Goal: Transaction & Acquisition: Purchase product/service

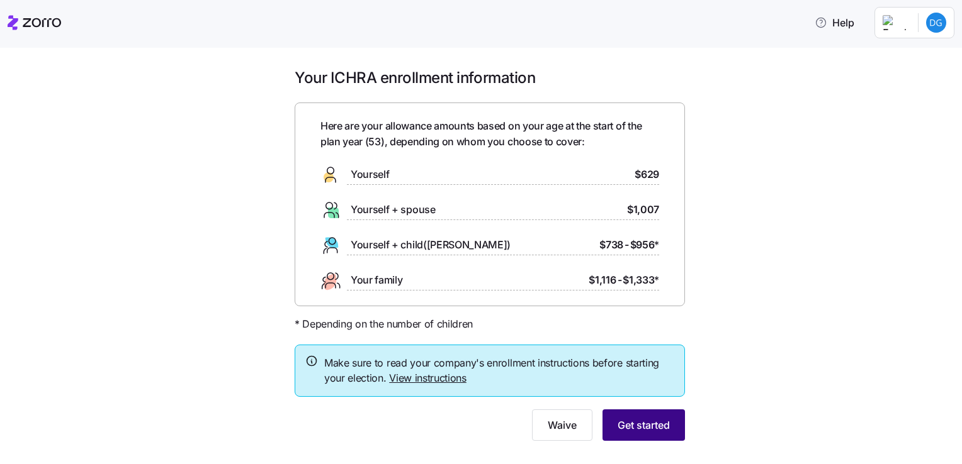
click at [670, 431] on button "Get started" at bounding box center [643, 425] width 82 height 31
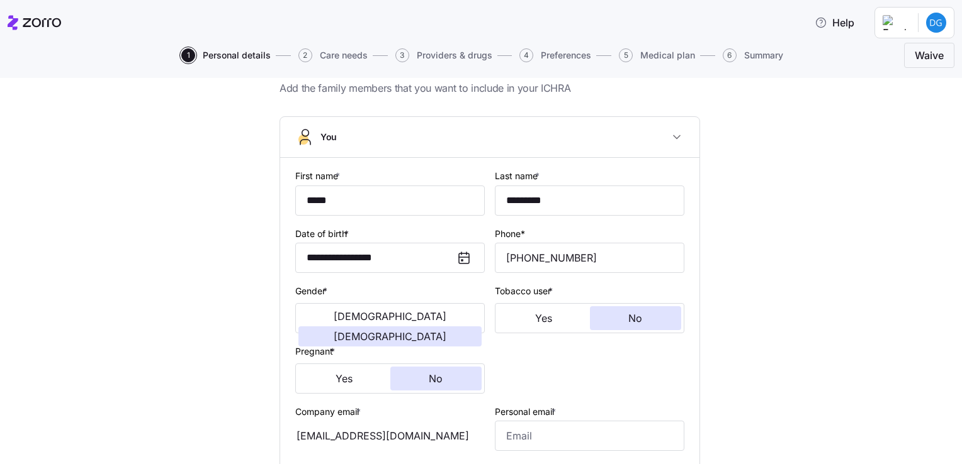
scroll to position [63, 0]
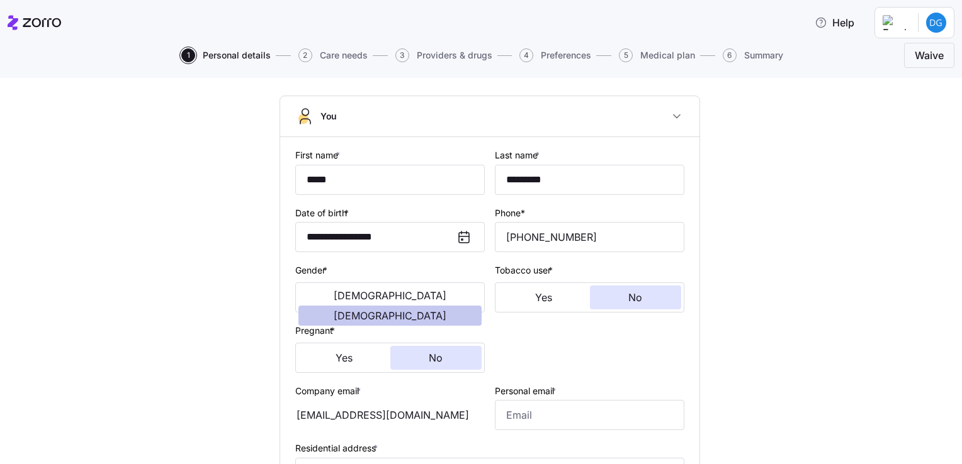
click at [443, 311] on span "[DEMOGRAPHIC_DATA]" at bounding box center [390, 316] width 113 height 10
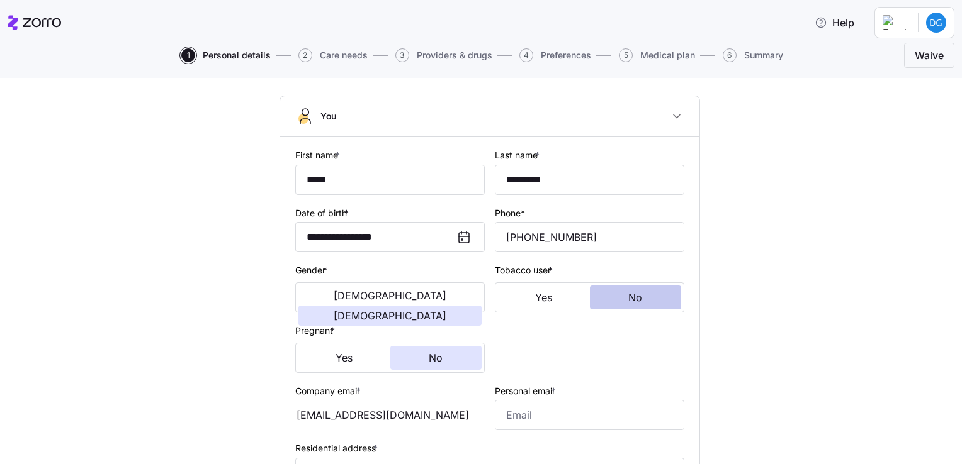
click at [652, 288] on button "No" at bounding box center [636, 298] width 92 height 24
click at [460, 361] on button "No" at bounding box center [436, 358] width 92 height 24
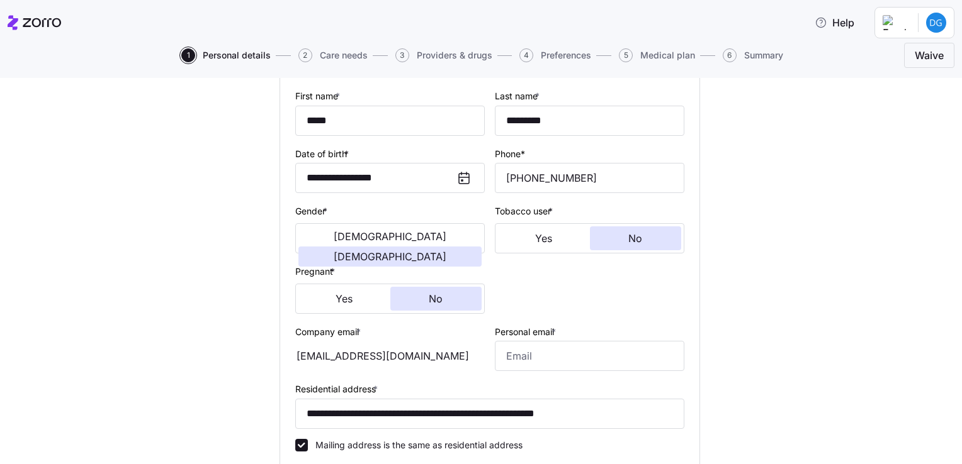
scroll to position [189, 0]
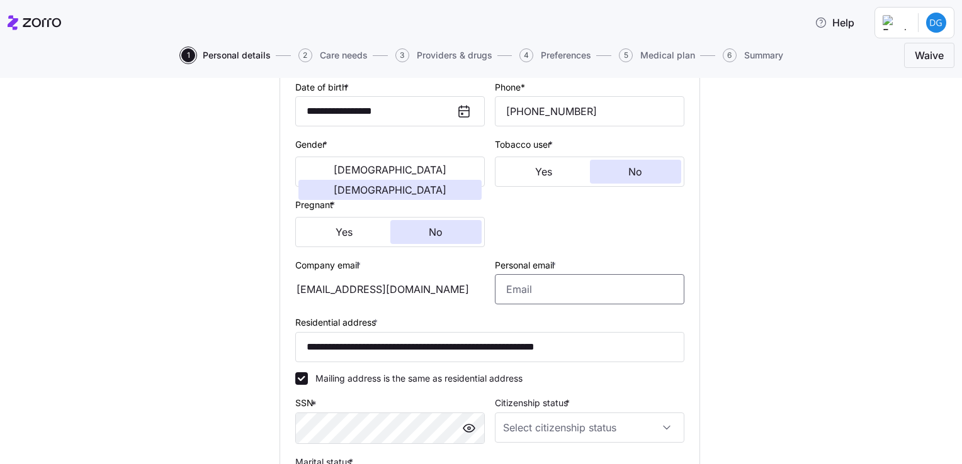
click at [546, 292] on input "Personal email *" at bounding box center [589, 289] width 189 height 30
type input "[EMAIL_ADDRESS][DOMAIN_NAME]"
click at [770, 320] on div "**********" at bounding box center [489, 279] width 909 height 741
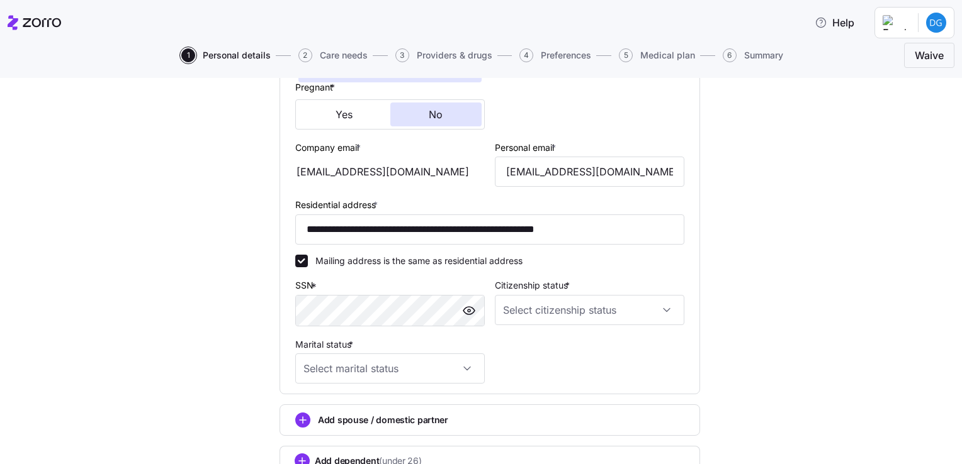
scroll to position [315, 0]
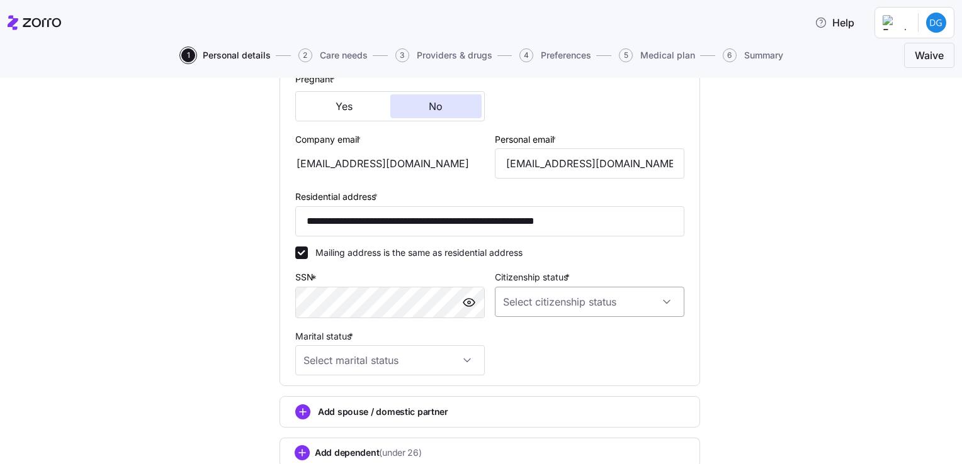
click at [540, 300] on input "Citizenship status *" at bounding box center [589, 302] width 189 height 30
click at [546, 334] on span "[DEMOGRAPHIC_DATA] citizen" at bounding box center [569, 339] width 128 height 14
type input "[DEMOGRAPHIC_DATA] citizen"
click at [449, 363] on input "Marital status *" at bounding box center [389, 361] width 189 height 30
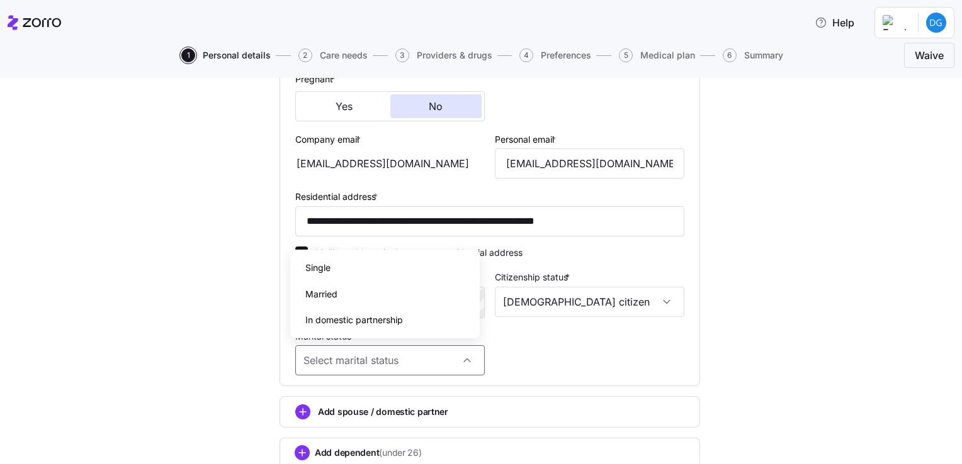
click at [376, 297] on div "Married" at bounding box center [384, 294] width 179 height 26
type input "Married"
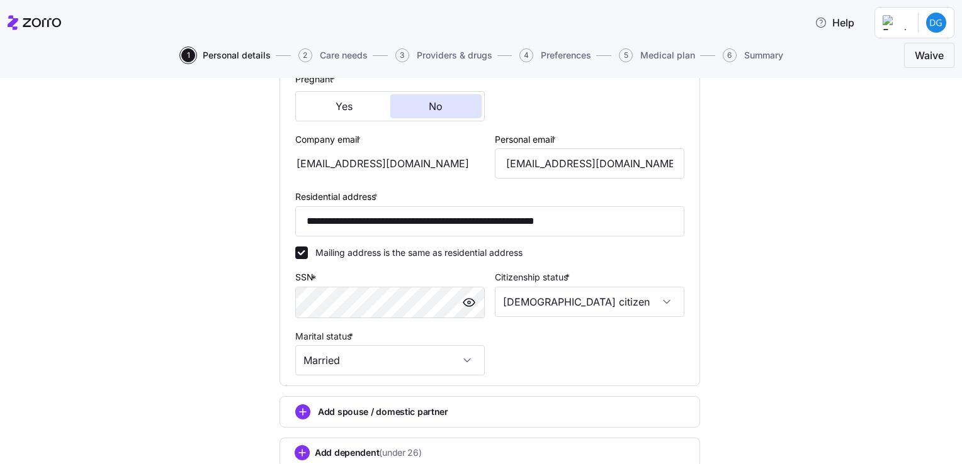
click at [811, 308] on div "**********" at bounding box center [489, 153] width 909 height 741
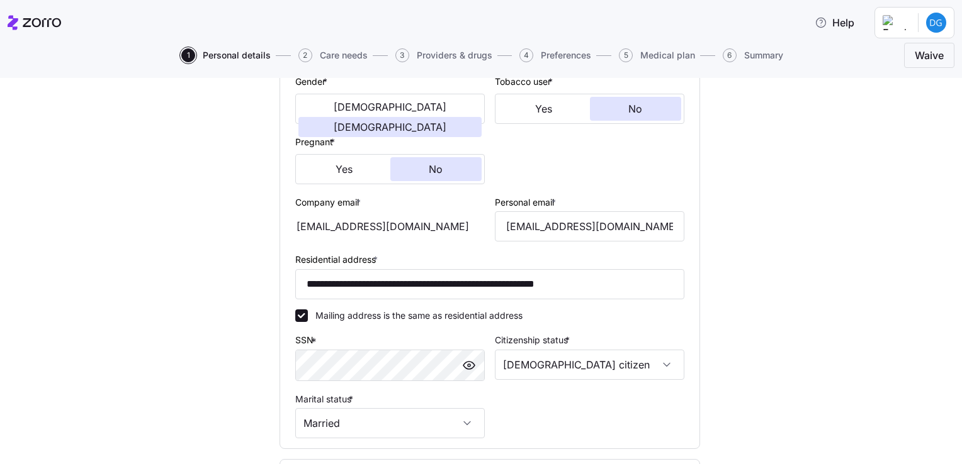
scroll to position [0, 0]
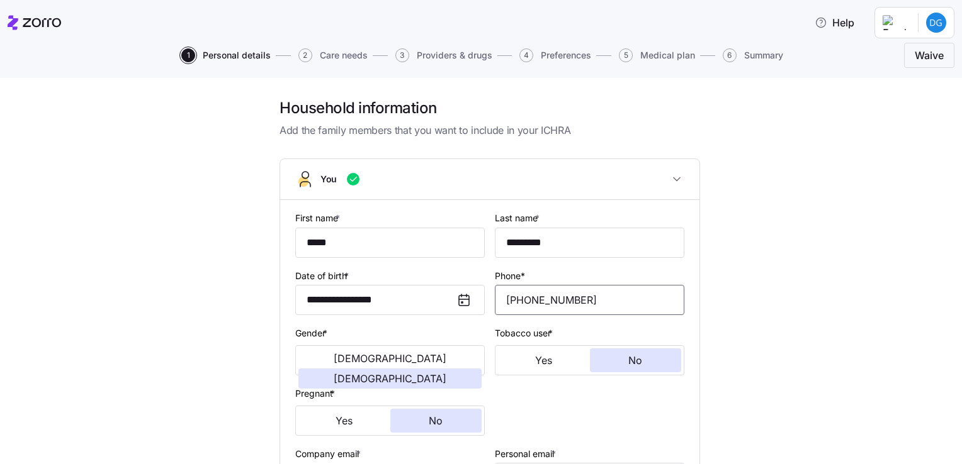
drag, startPoint x: 573, startPoint y: 301, endPoint x: 531, endPoint y: 301, distance: 42.8
click at [531, 301] on input "[PHONE_NUMBER]" at bounding box center [589, 300] width 189 height 30
type input "[PHONE_NUMBER]"
click at [727, 303] on div "**********" at bounding box center [489, 468] width 909 height 741
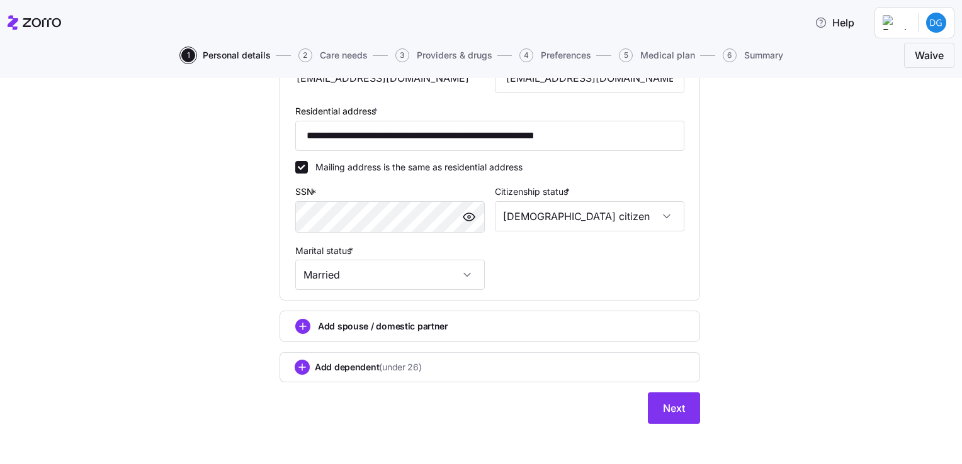
scroll to position [403, 0]
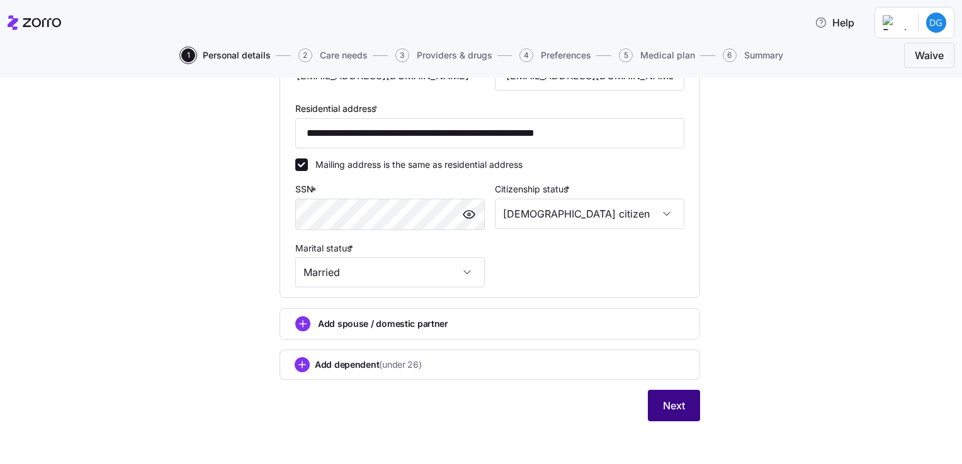
click at [654, 410] on button "Next" at bounding box center [674, 405] width 52 height 31
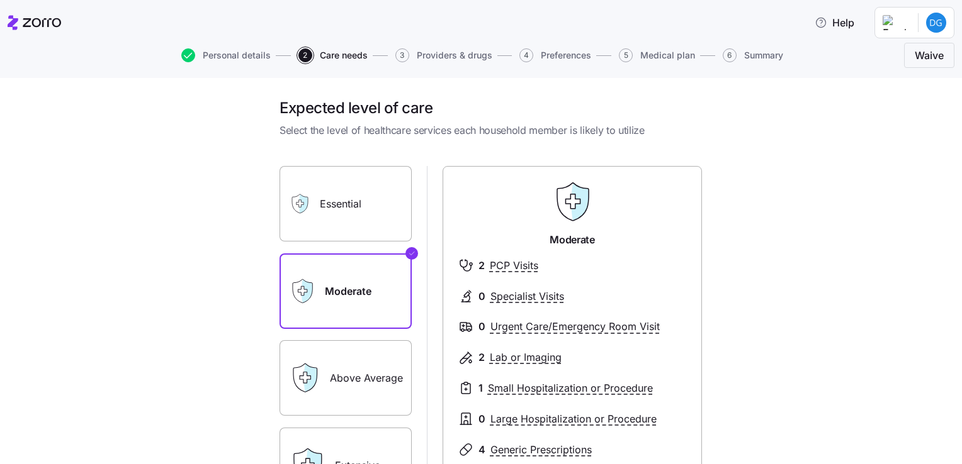
click at [334, 208] on label "Essential" at bounding box center [345, 204] width 132 height 76
click at [0, 0] on input "Essential" at bounding box center [0, 0] width 0 height 0
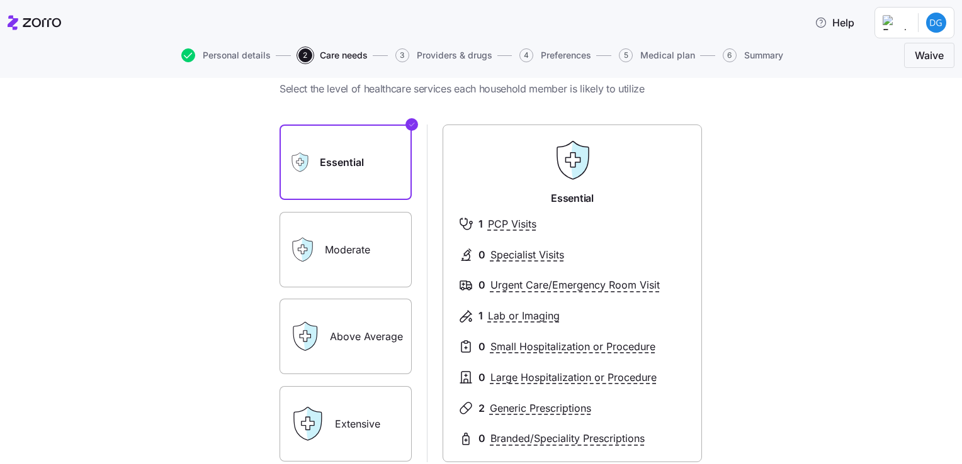
scroll to position [63, 0]
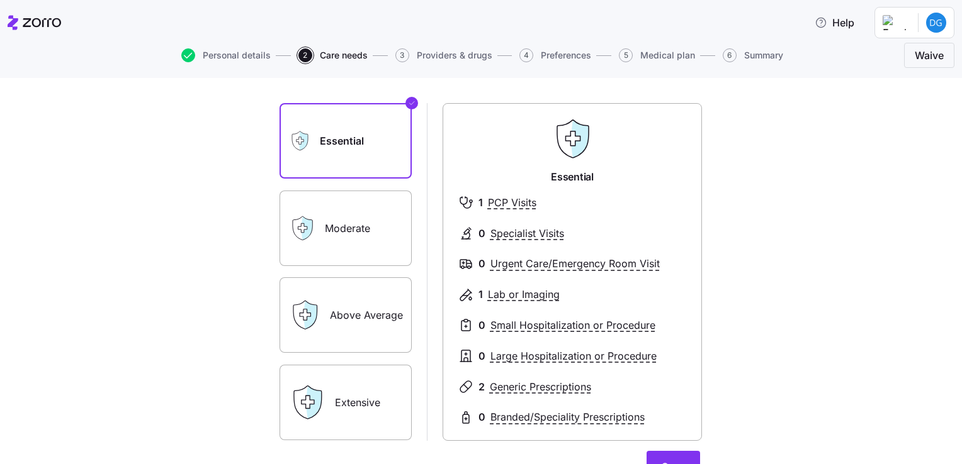
click at [369, 230] on label "Moderate" at bounding box center [345, 229] width 132 height 76
click at [0, 0] on input "Moderate" at bounding box center [0, 0] width 0 height 0
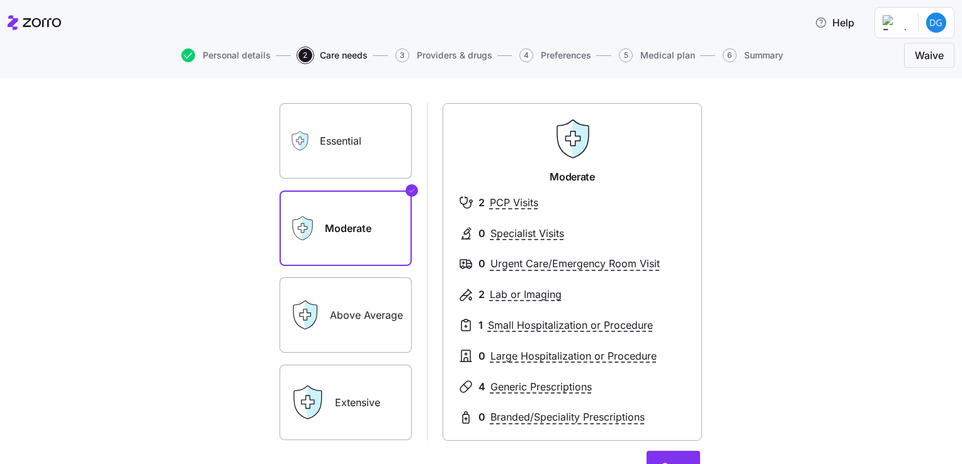
click at [339, 156] on label "Essential" at bounding box center [345, 141] width 132 height 76
click at [0, 0] on input "Essential" at bounding box center [0, 0] width 0 height 0
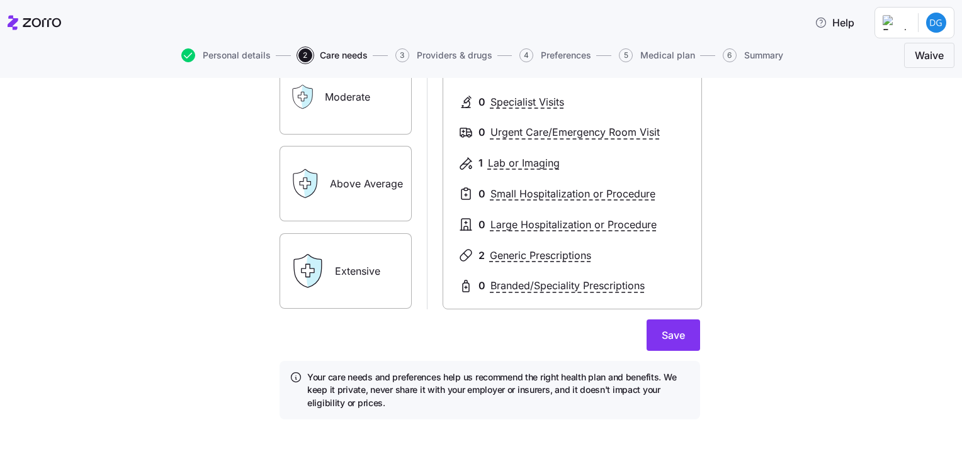
scroll to position [69, 0]
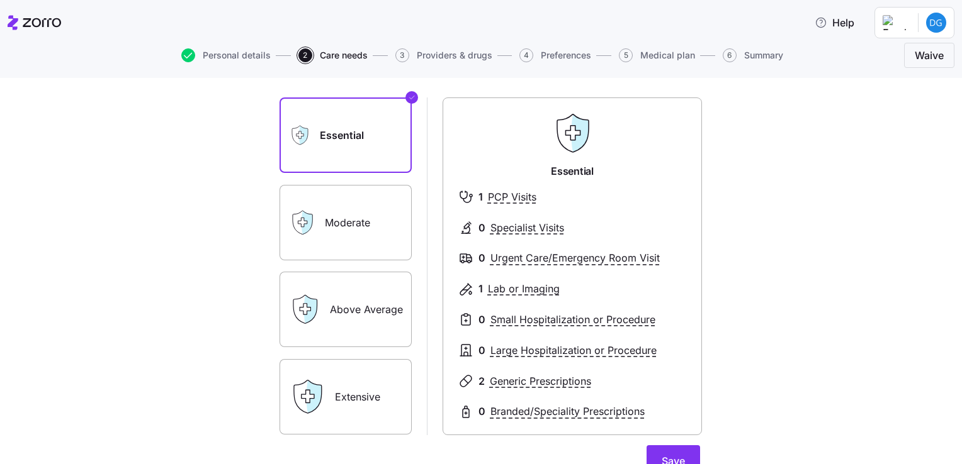
click at [366, 223] on label "Moderate" at bounding box center [345, 223] width 132 height 76
click at [0, 0] on input "Moderate" at bounding box center [0, 0] width 0 height 0
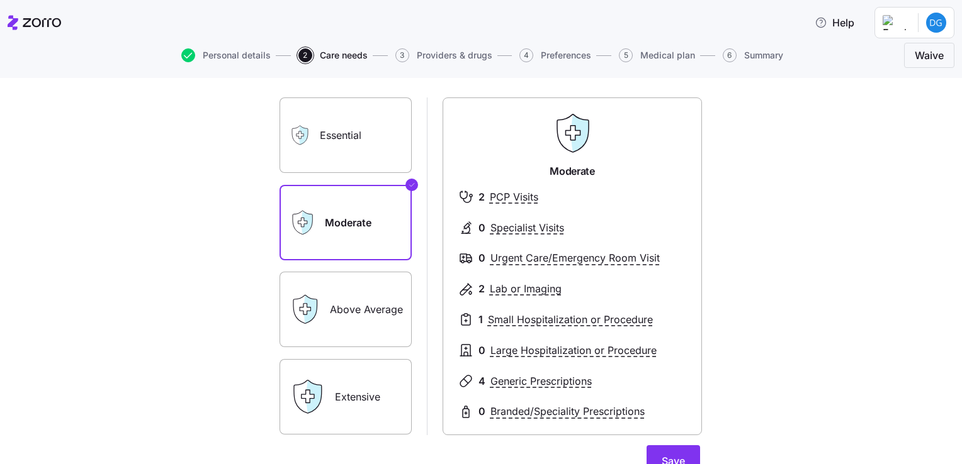
click at [346, 149] on label "Essential" at bounding box center [345, 136] width 132 height 76
click at [0, 0] on input "Essential" at bounding box center [0, 0] width 0 height 0
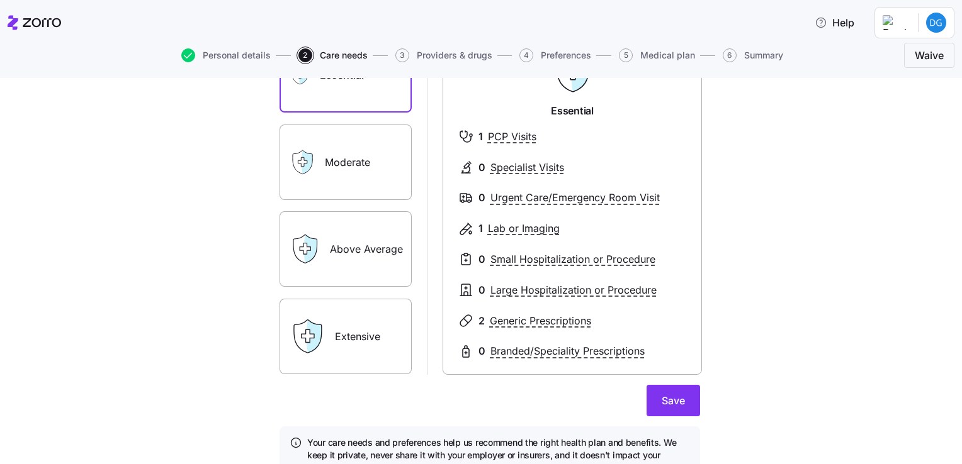
scroll to position [132, 0]
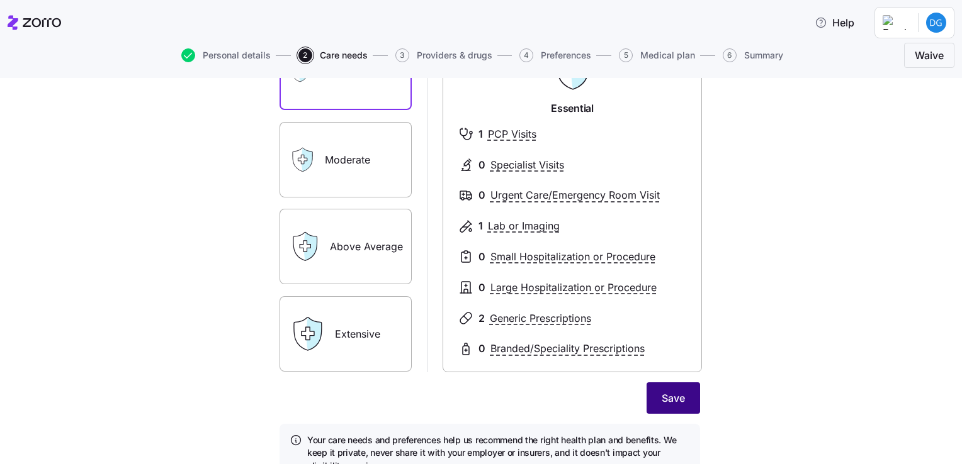
click at [651, 403] on button "Save" at bounding box center [672, 398] width 53 height 31
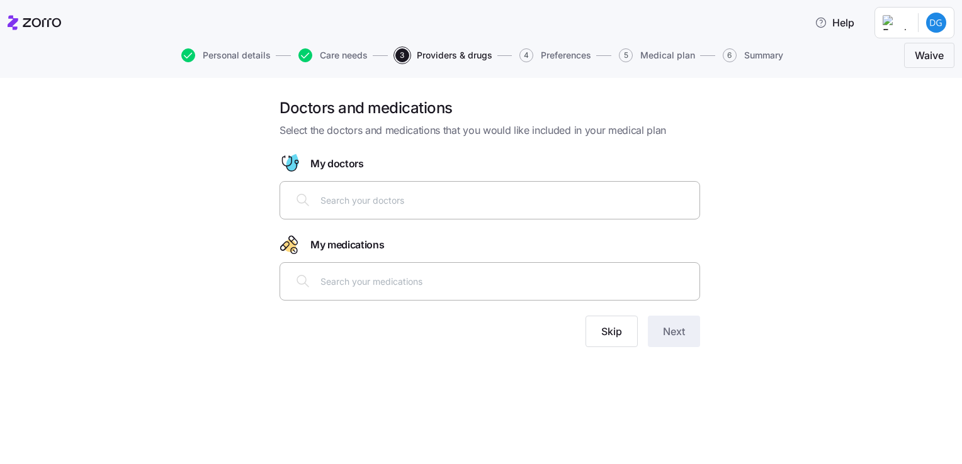
click at [369, 202] on input "text" at bounding box center [505, 200] width 371 height 14
type input "[PERSON_NAME]"
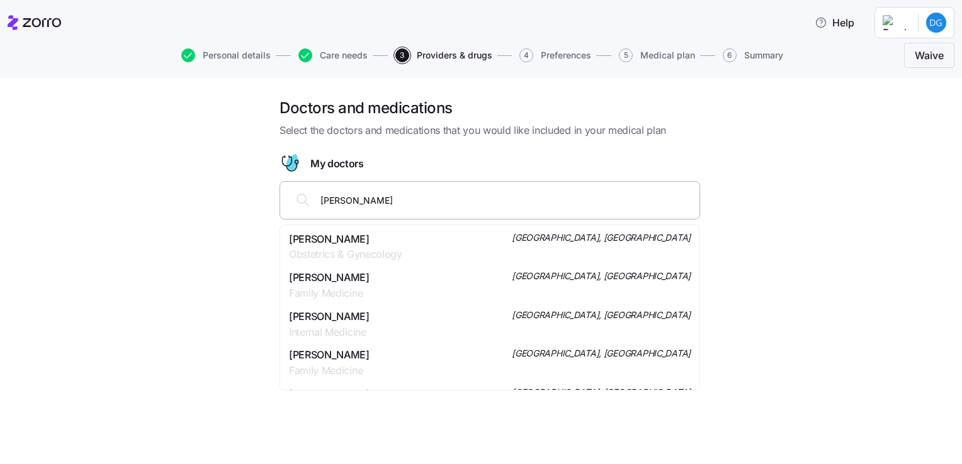
click at [385, 247] on span "Obstetrics & Gynecology" at bounding box center [345, 255] width 113 height 16
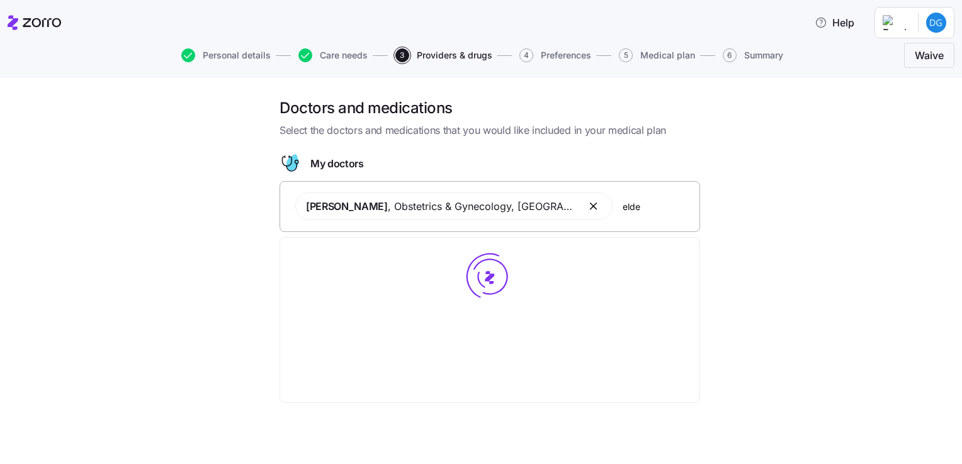
type input "elder"
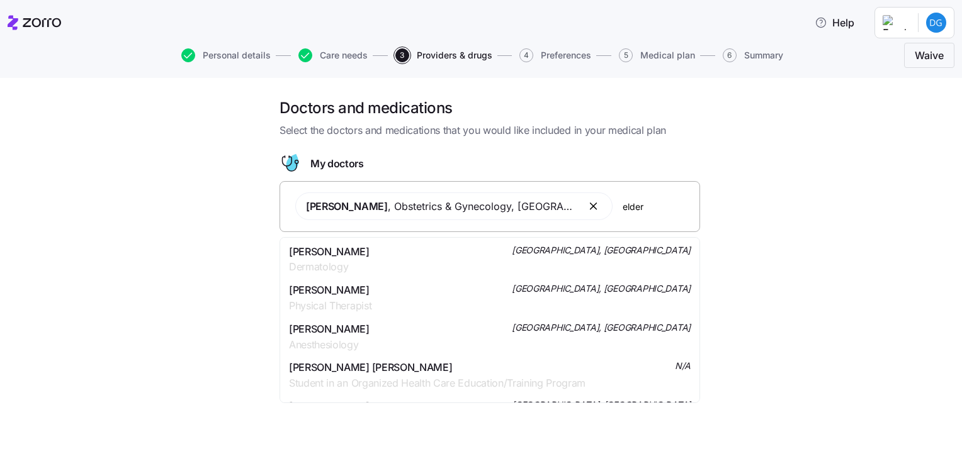
click at [398, 251] on div "[PERSON_NAME] Dermatology [GEOGRAPHIC_DATA], [GEOGRAPHIC_DATA]" at bounding box center [490, 259] width 402 height 31
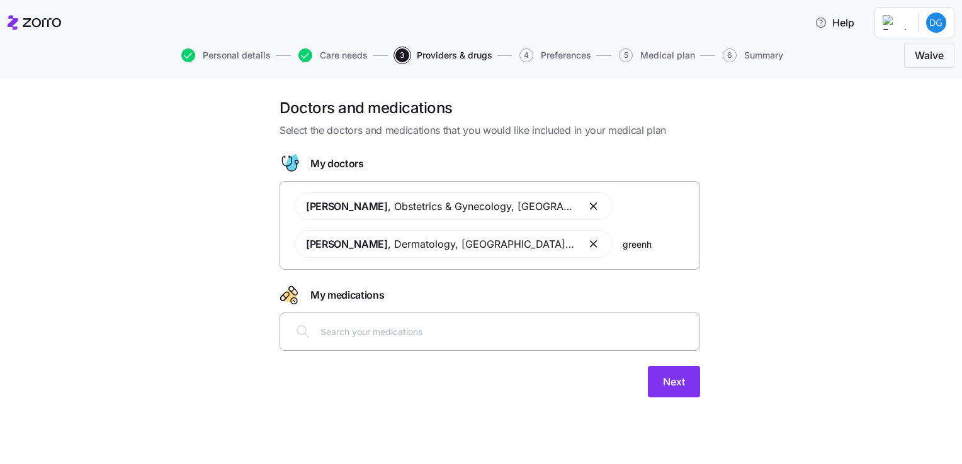
type input "greenho"
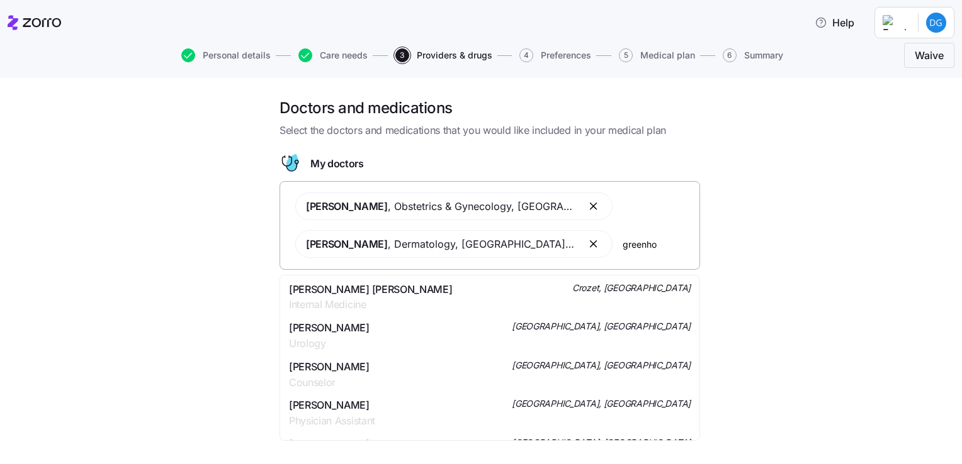
click at [385, 303] on span "Internal Medicine" at bounding box center [370, 305] width 163 height 16
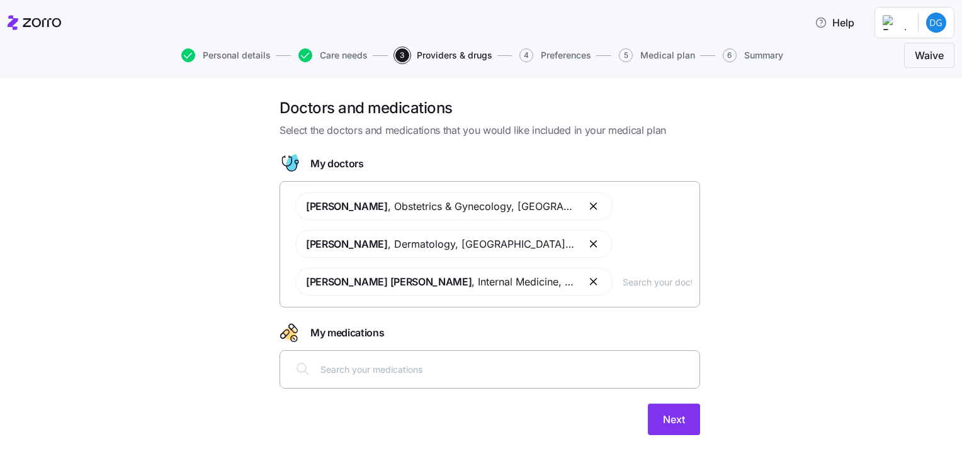
click at [398, 356] on div at bounding box center [490, 369] width 404 height 30
type input "valtre"
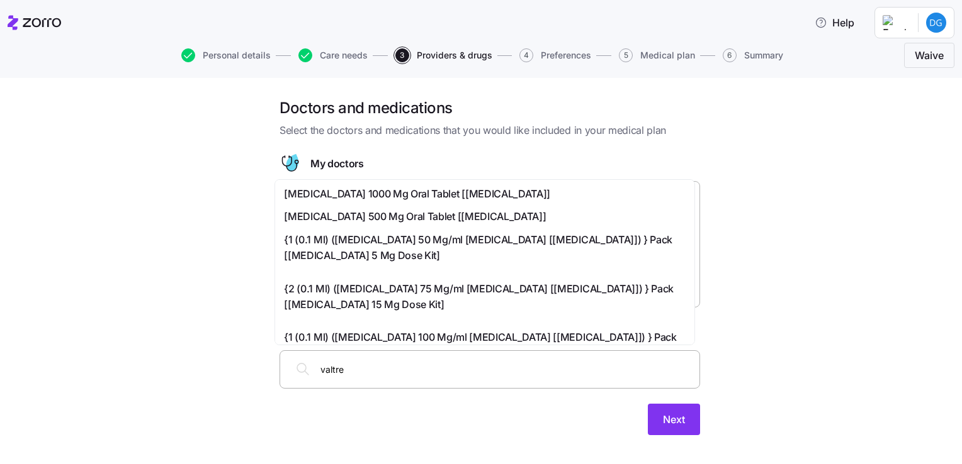
click at [451, 217] on span "[MEDICAL_DATA] 500 Mg Oral Tablet [[MEDICAL_DATA]]" at bounding box center [415, 217] width 262 height 16
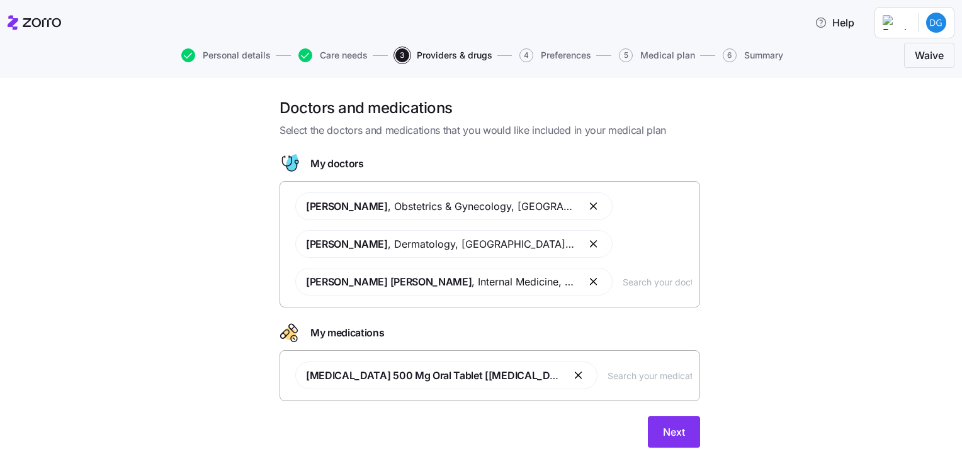
scroll to position [28, 0]
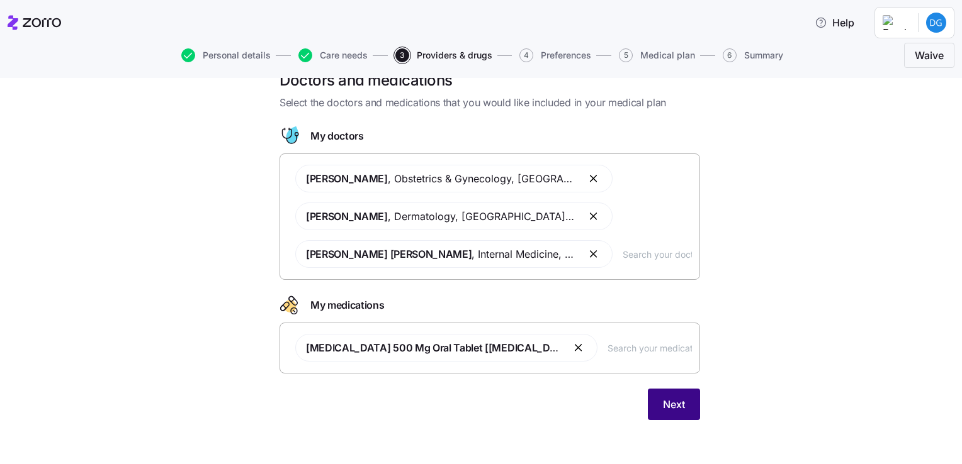
click at [679, 403] on span "Next" at bounding box center [674, 404] width 22 height 15
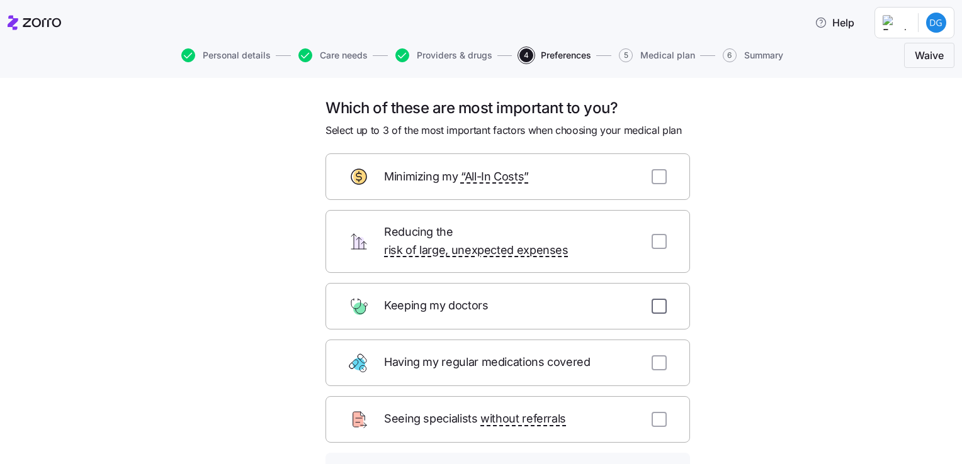
click at [656, 299] on input "checkbox" at bounding box center [658, 306] width 15 height 15
checkbox input "true"
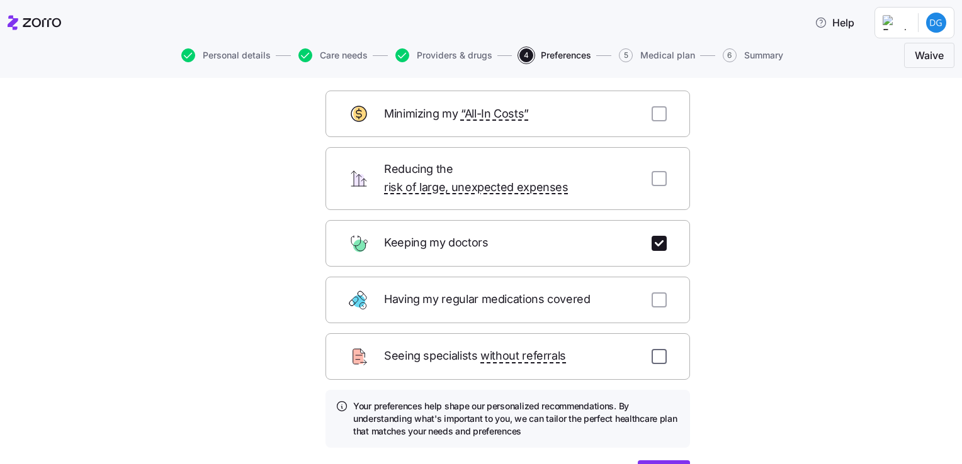
click at [657, 349] on input "checkbox" at bounding box center [658, 356] width 15 height 15
checkbox input "true"
click at [660, 293] on input "checkbox" at bounding box center [658, 300] width 15 height 15
checkbox input "true"
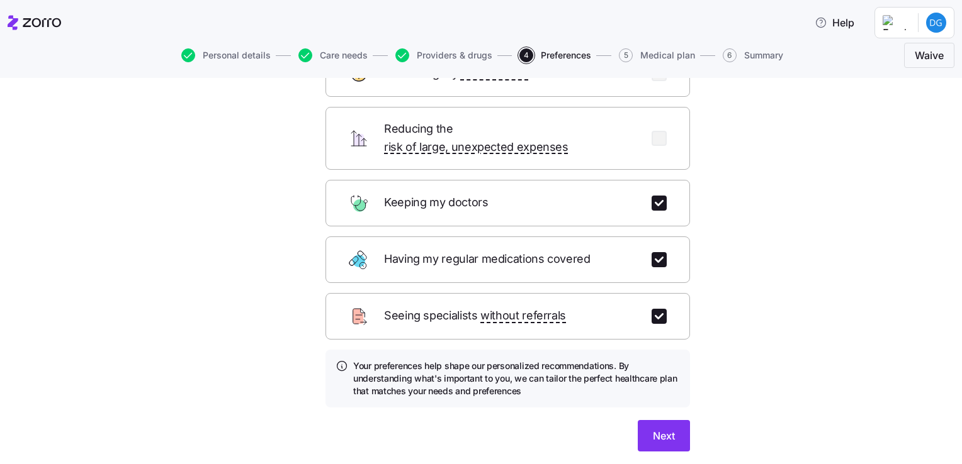
scroll to position [126, 0]
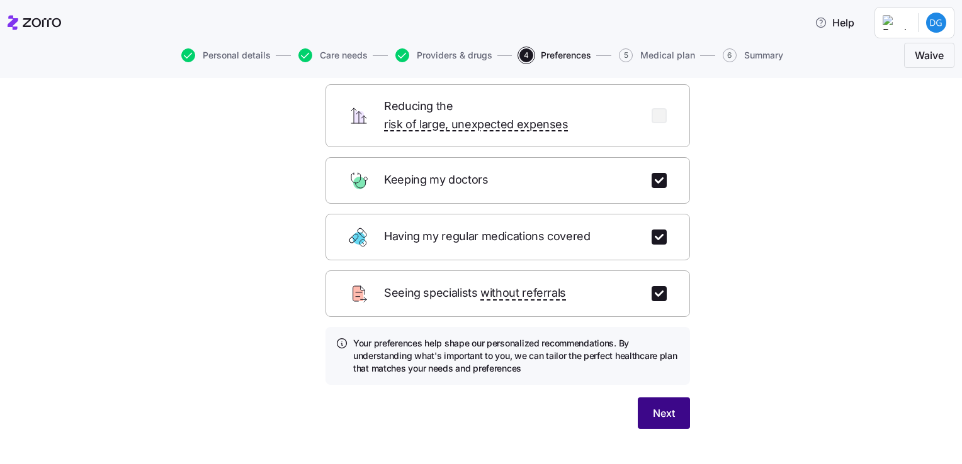
click at [661, 406] on span "Next" at bounding box center [664, 413] width 22 height 15
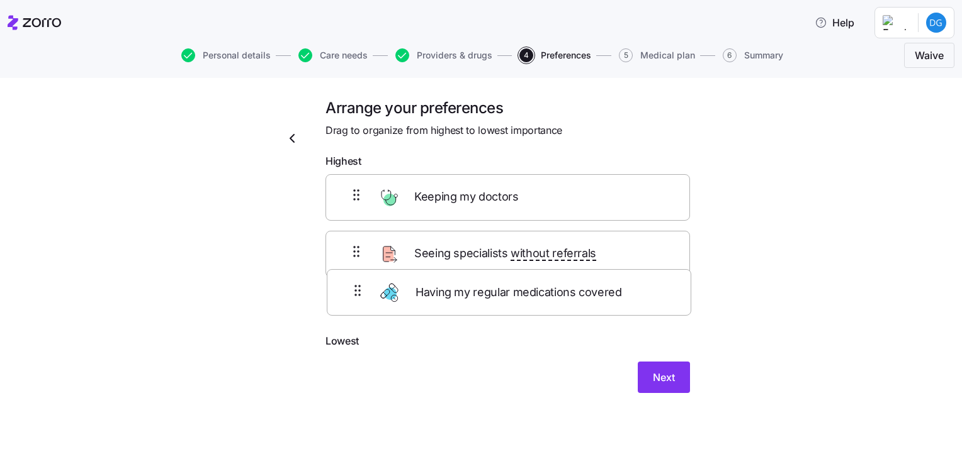
drag, startPoint x: 383, startPoint y: 253, endPoint x: 384, endPoint y: 296, distance: 42.8
click at [384, 296] on div "Keeping my doctors Having my regular medications covered Seeing specialists wit…" at bounding box center [507, 254] width 364 height 160
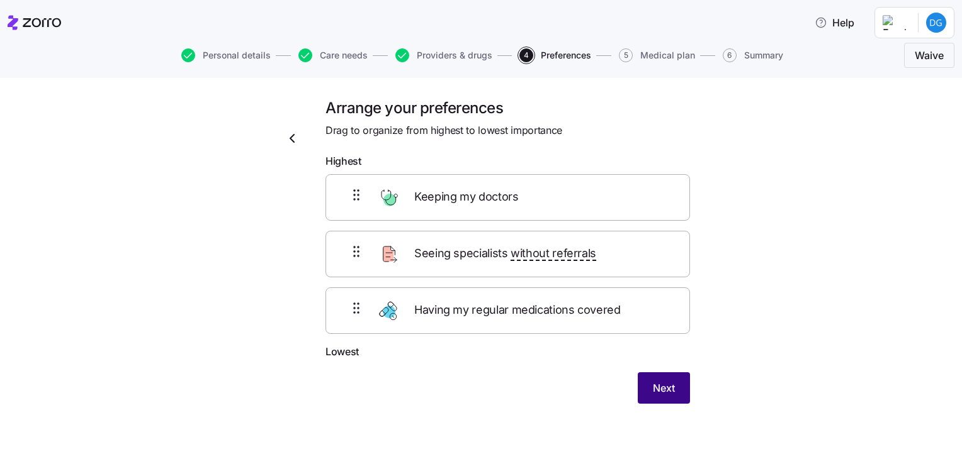
click at [653, 383] on span "Next" at bounding box center [664, 388] width 22 height 15
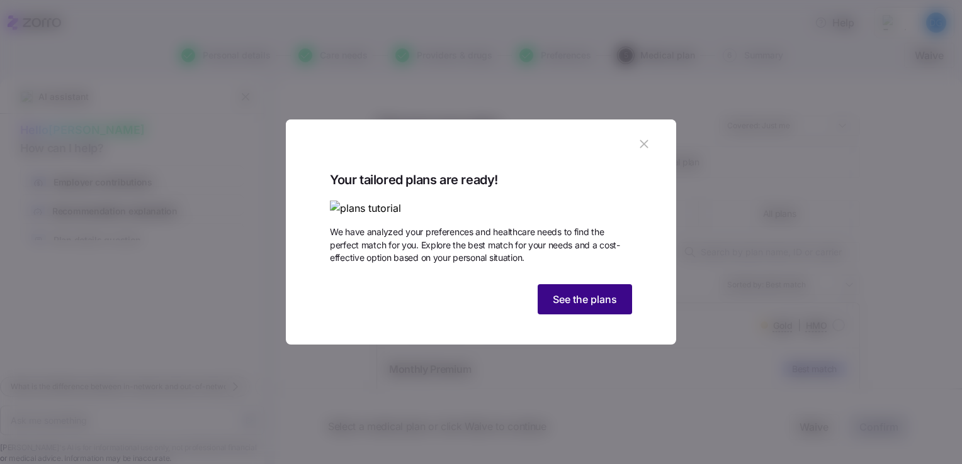
click at [588, 307] on span "See the plans" at bounding box center [585, 299] width 64 height 15
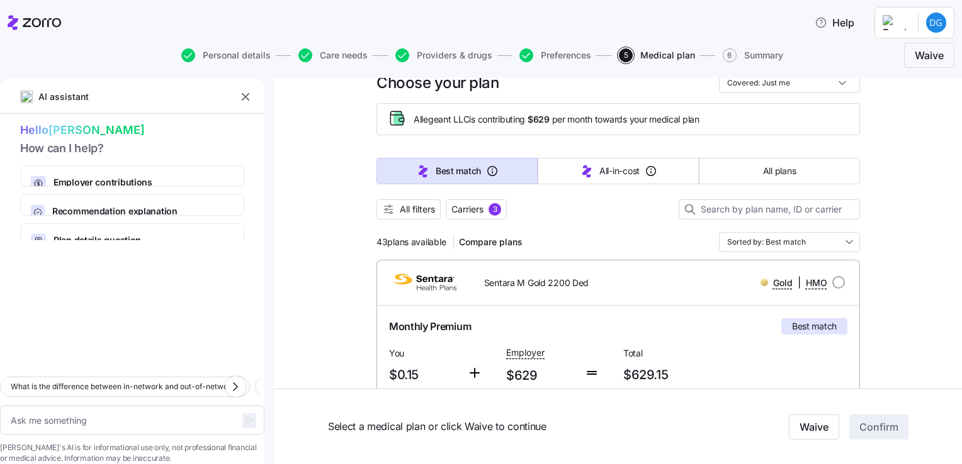
scroll to position [63, 0]
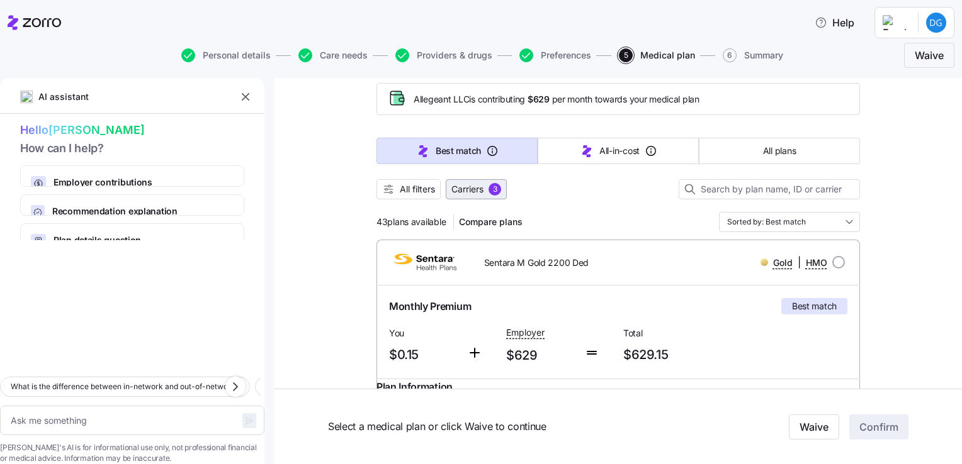
click at [459, 193] on span "Carriers" at bounding box center [467, 189] width 32 height 13
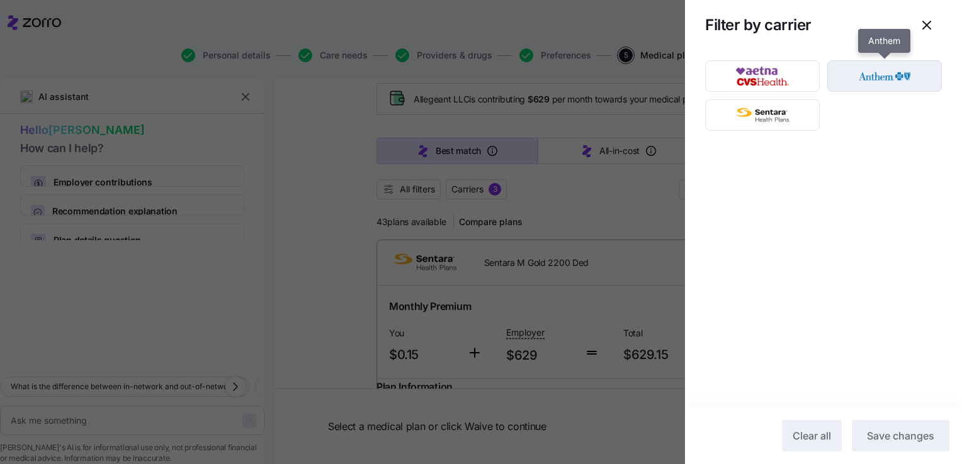
click at [911, 76] on img "button" at bounding box center [884, 76] width 93 height 25
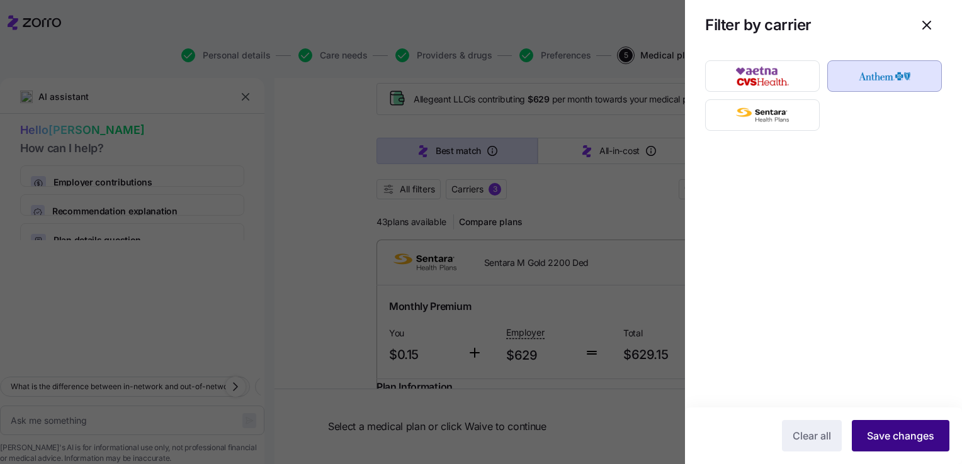
click at [874, 439] on span "Save changes" at bounding box center [900, 436] width 67 height 15
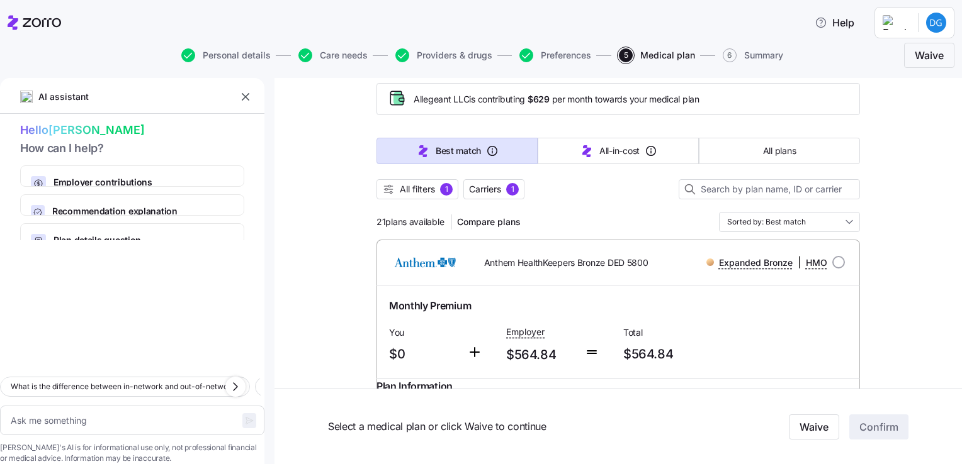
scroll to position [0, 0]
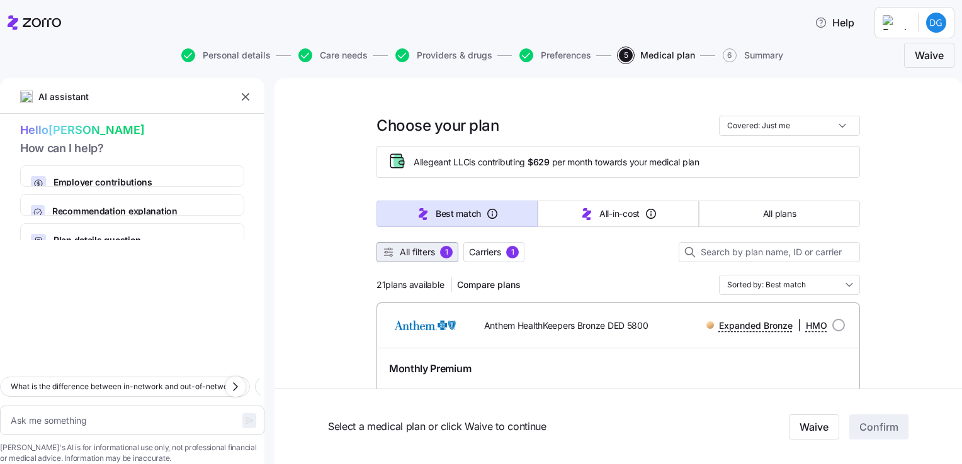
click at [423, 253] on span "All filters" at bounding box center [417, 252] width 35 height 13
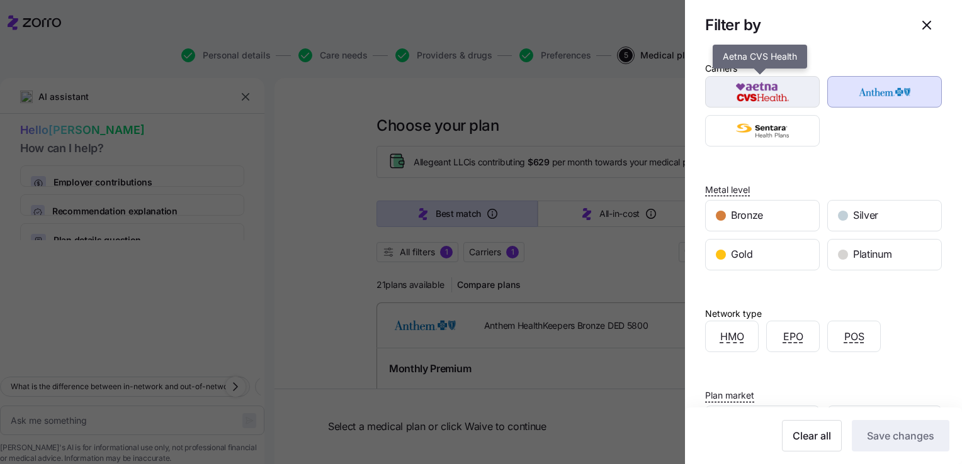
click at [780, 89] on img "button" at bounding box center [762, 91] width 93 height 25
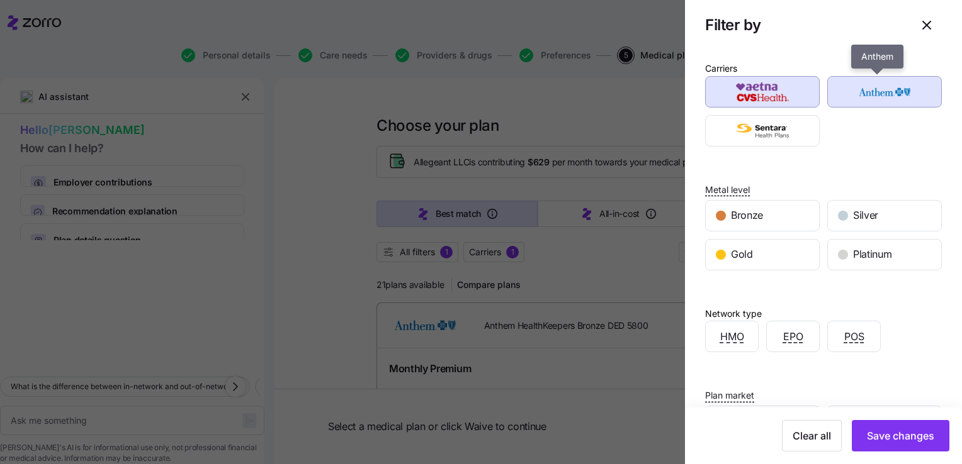
click at [874, 88] on img "button" at bounding box center [884, 91] width 93 height 25
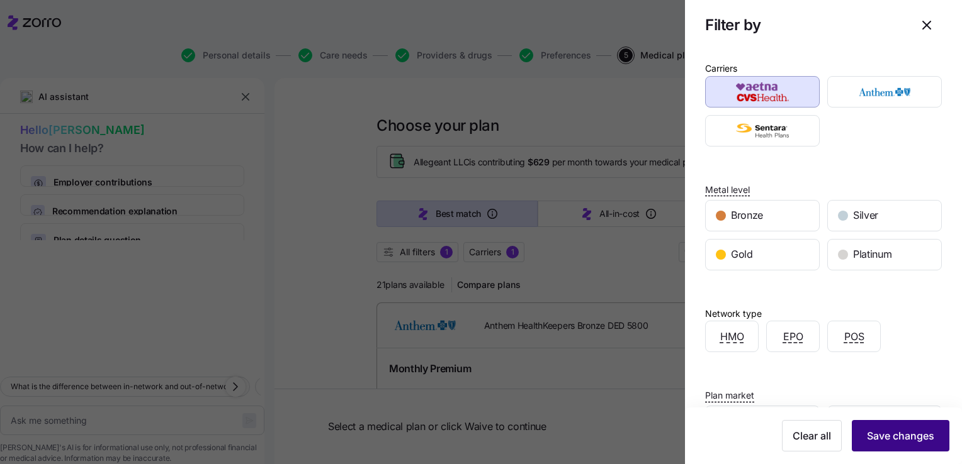
click at [887, 446] on button "Save changes" at bounding box center [901, 435] width 98 height 31
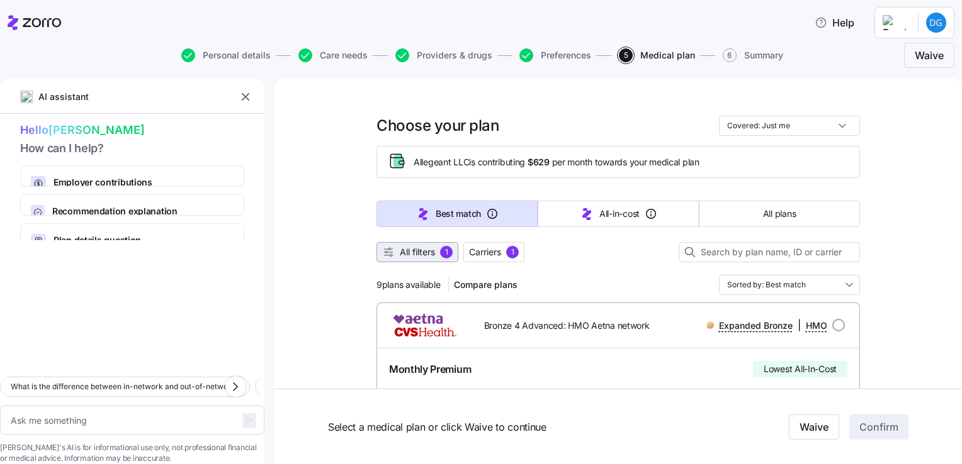
click at [432, 255] on span "All filters 1" at bounding box center [417, 252] width 70 height 13
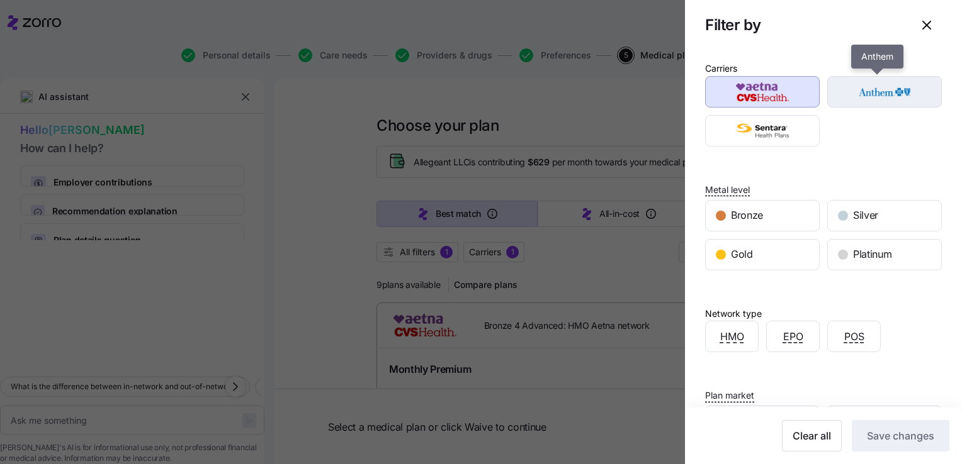
click at [874, 86] on img "button" at bounding box center [884, 91] width 93 height 25
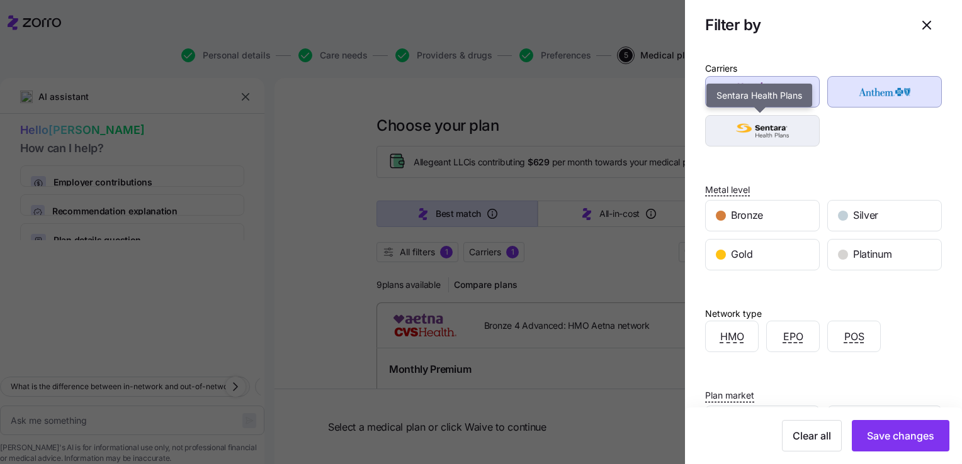
click at [768, 130] on img "button" at bounding box center [762, 130] width 93 height 25
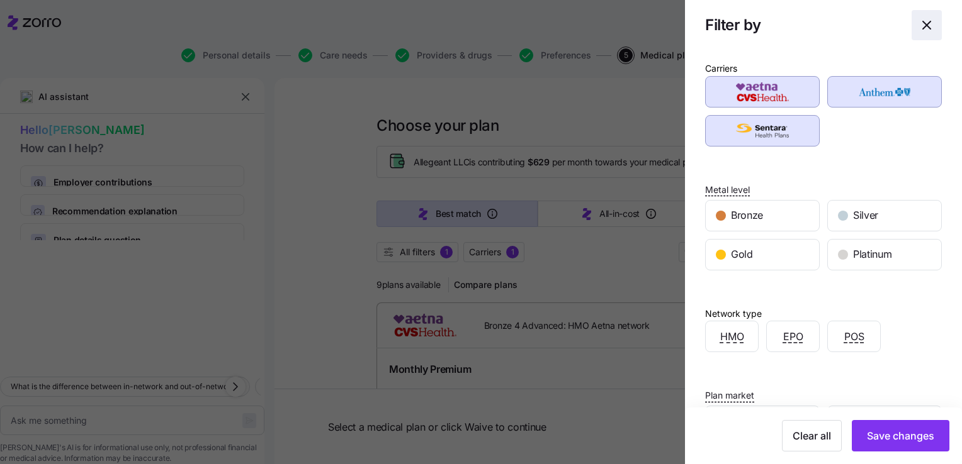
click at [919, 29] on icon "button" at bounding box center [926, 25] width 15 height 15
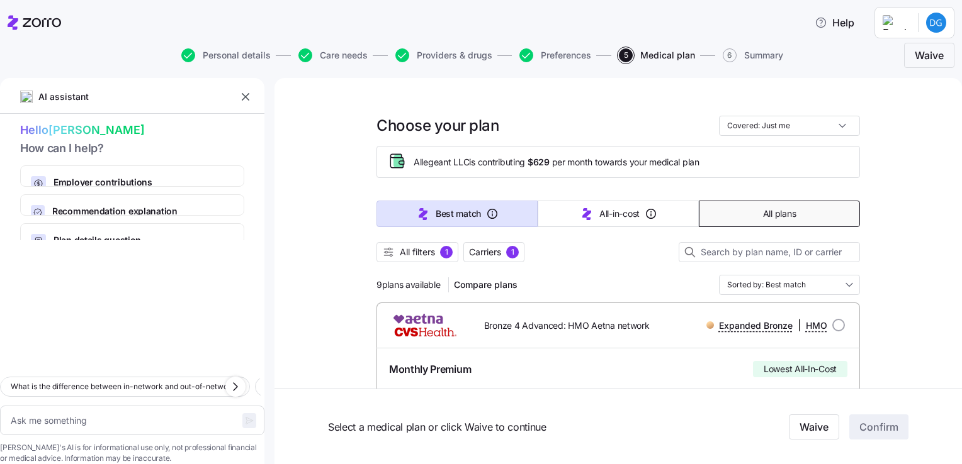
click at [763, 210] on span "All plans" at bounding box center [779, 214] width 33 height 13
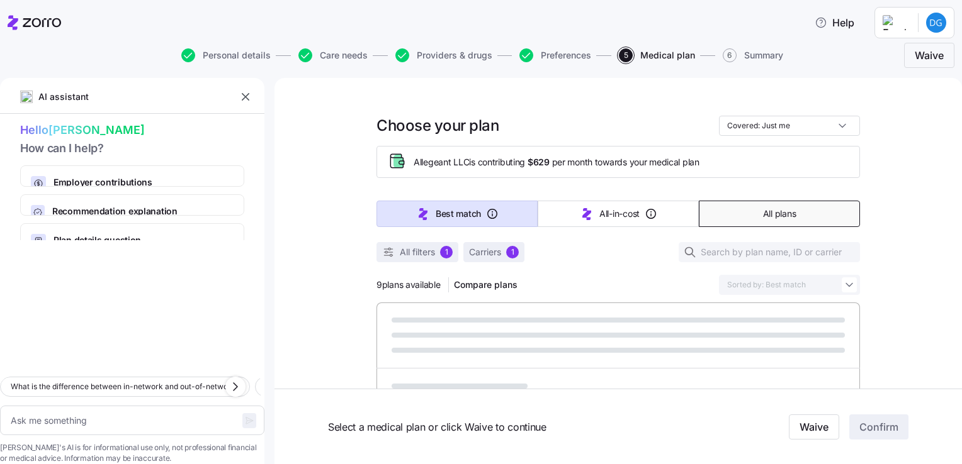
type textarea "x"
type input "Sorted by: Premium"
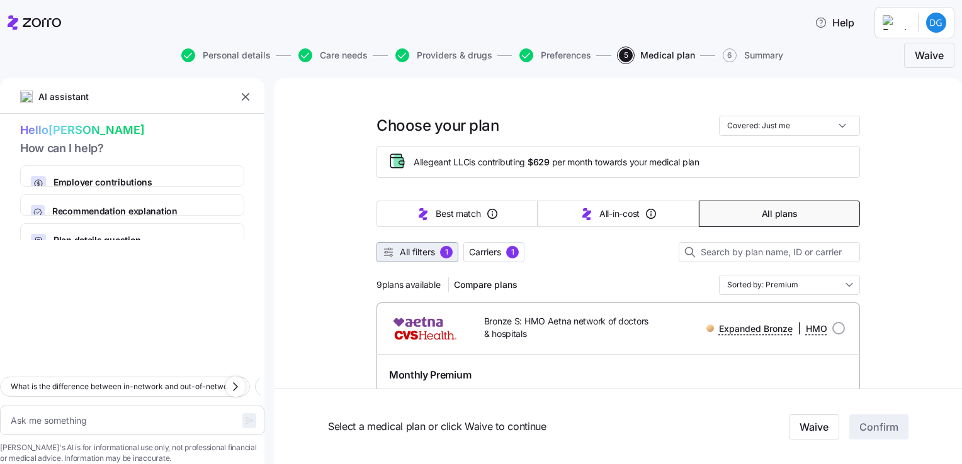
click at [441, 253] on div "1" at bounding box center [446, 252] width 13 height 13
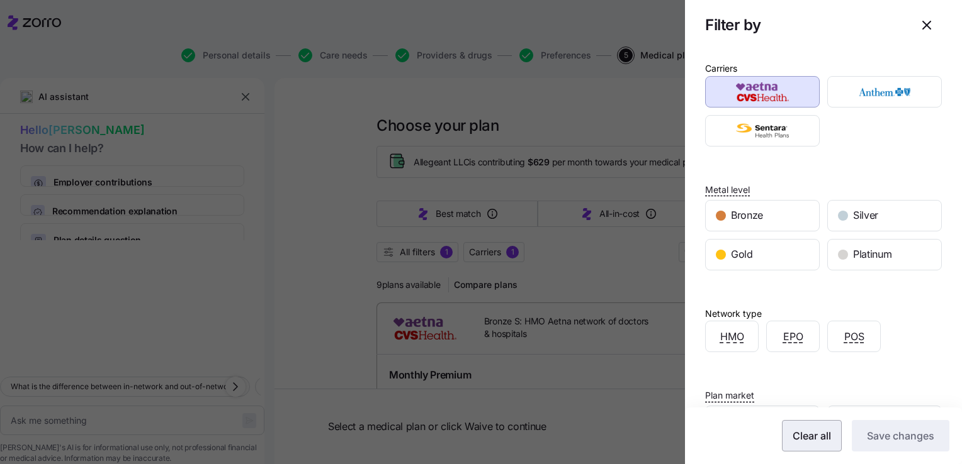
click at [792, 434] on span "Clear all" at bounding box center [811, 436] width 38 height 15
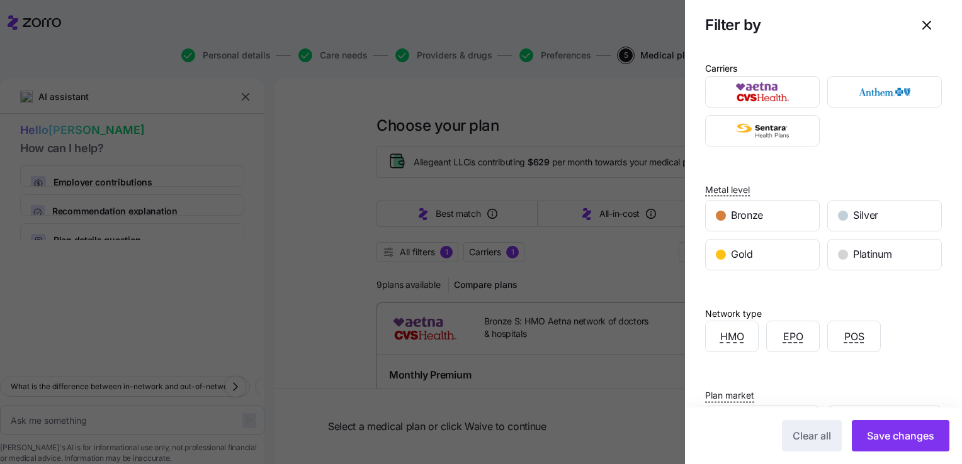
click at [605, 269] on div at bounding box center [481, 232] width 962 height 464
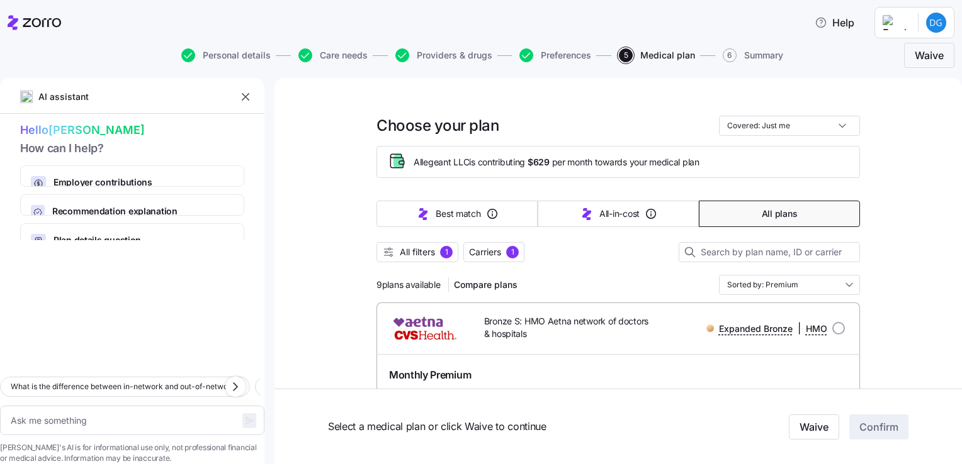
click at [775, 222] on button "All plans" at bounding box center [779, 214] width 161 height 26
click at [801, 215] on button "All plans" at bounding box center [779, 214] width 161 height 26
click at [754, 281] on input "Sorted by: Premium" at bounding box center [789, 285] width 141 height 20
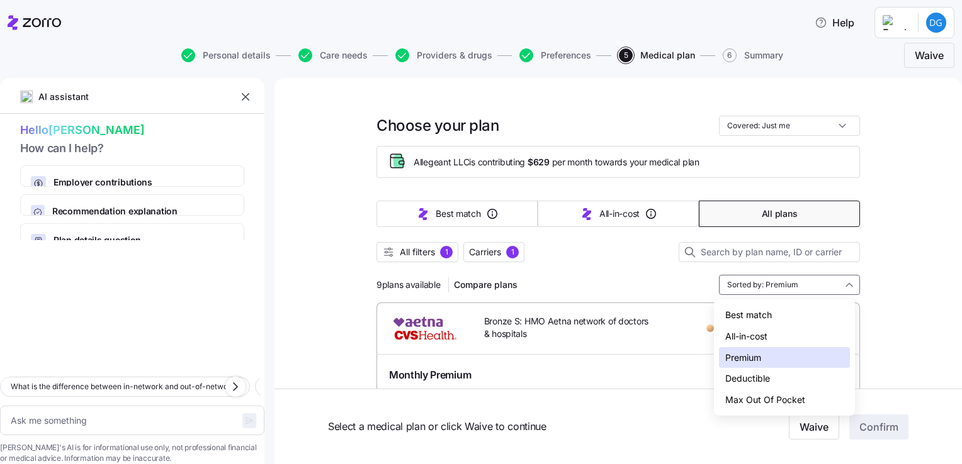
click at [614, 283] on div "9 plans available Compare plans Sorted by: Premium" at bounding box center [617, 285] width 483 height 20
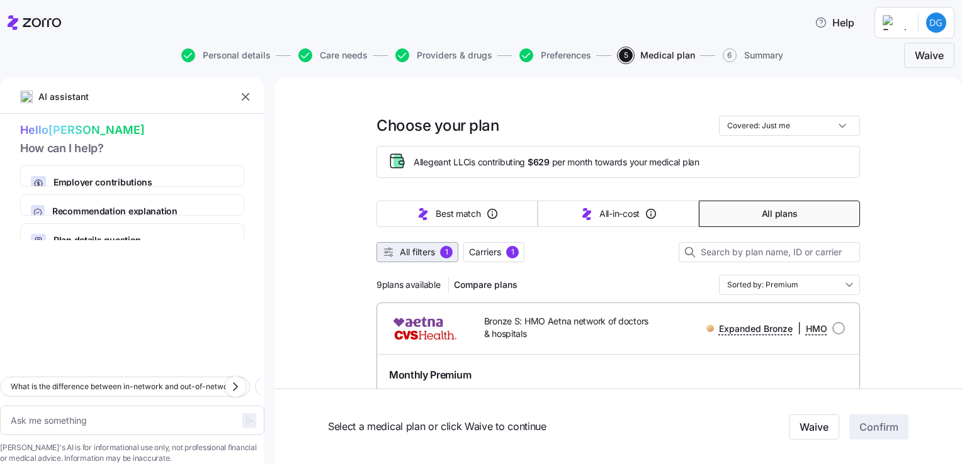
click at [426, 251] on span "All filters" at bounding box center [417, 252] width 35 height 13
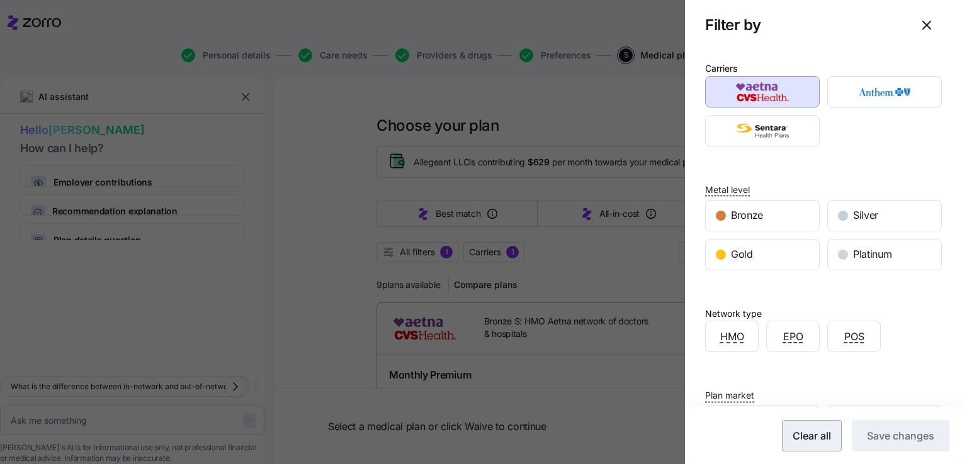
click at [799, 429] on span "Clear all" at bounding box center [811, 436] width 38 height 15
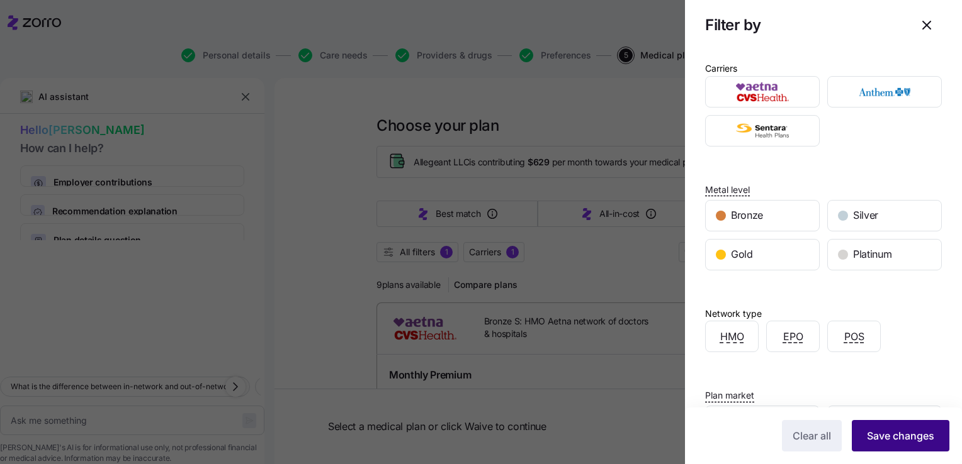
click at [885, 438] on span "Save changes" at bounding box center [900, 436] width 67 height 15
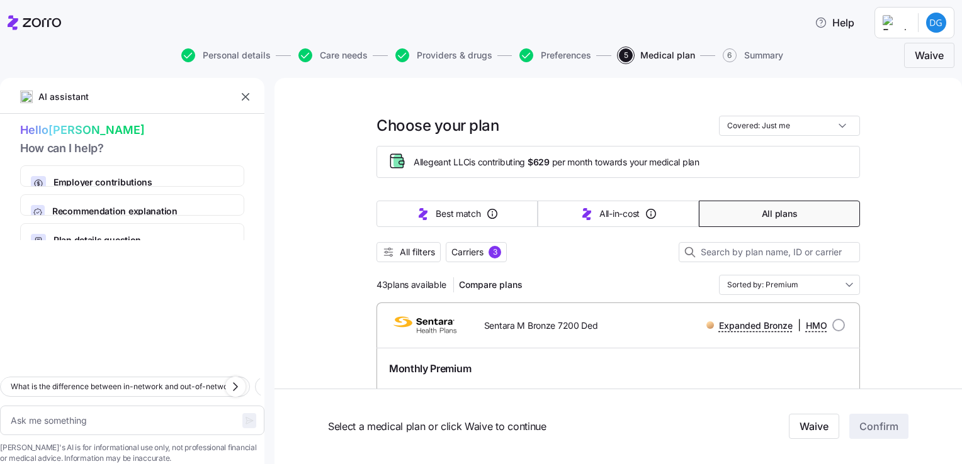
click at [744, 222] on button "All plans" at bounding box center [779, 214] width 161 height 26
click at [788, 289] on input "Sorted by: Premium" at bounding box center [789, 285] width 141 height 20
click at [650, 271] on div at bounding box center [617, 268] width 483 height 13
click at [748, 286] on input "Sorted by: Premium" at bounding box center [789, 285] width 141 height 20
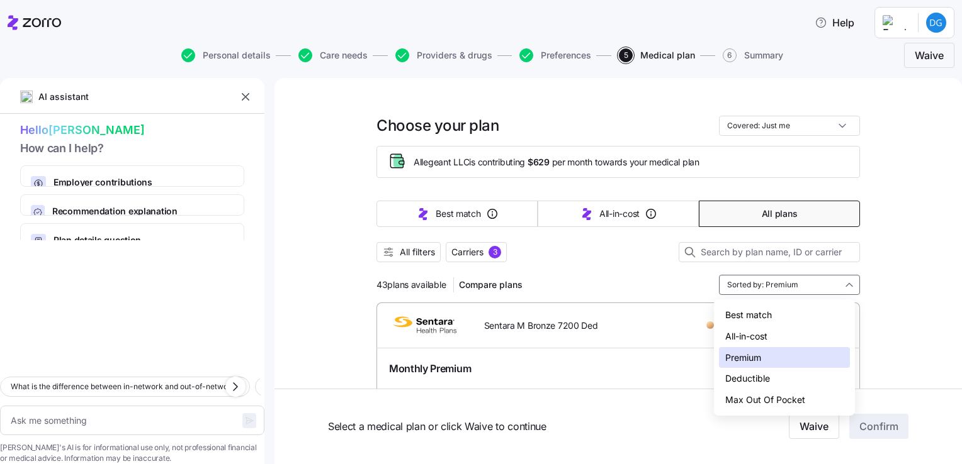
click at [750, 381] on div "Deductible" at bounding box center [784, 378] width 131 height 21
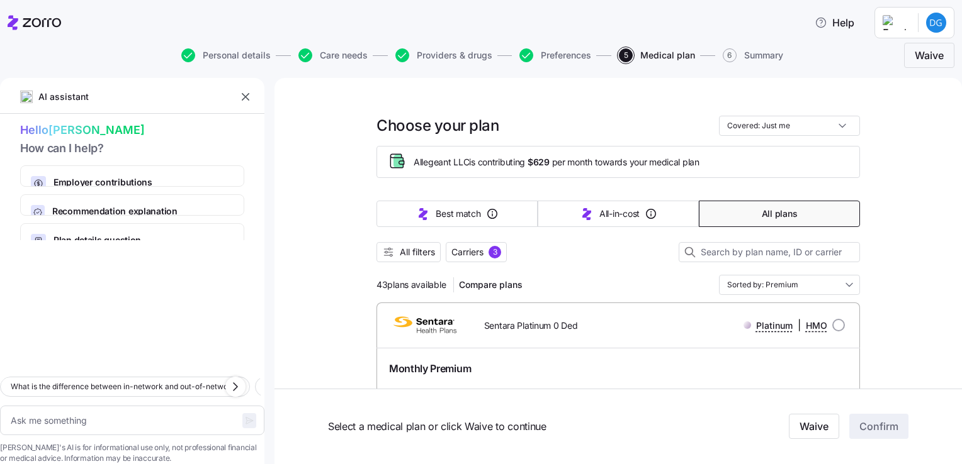
type textarea "x"
type input "Sorted by: Deductible"
click at [493, 284] on span "Compare plans" at bounding box center [491, 285] width 64 height 13
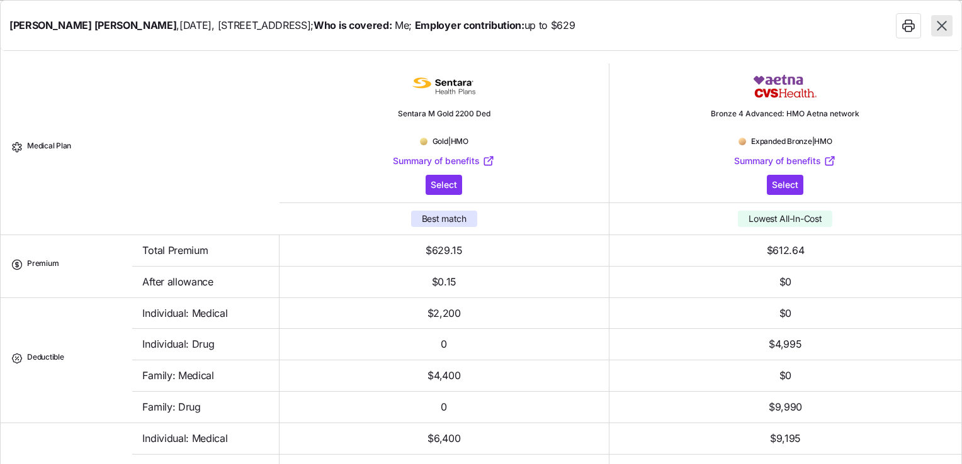
click at [940, 25] on icon "button" at bounding box center [941, 25] width 9 height 9
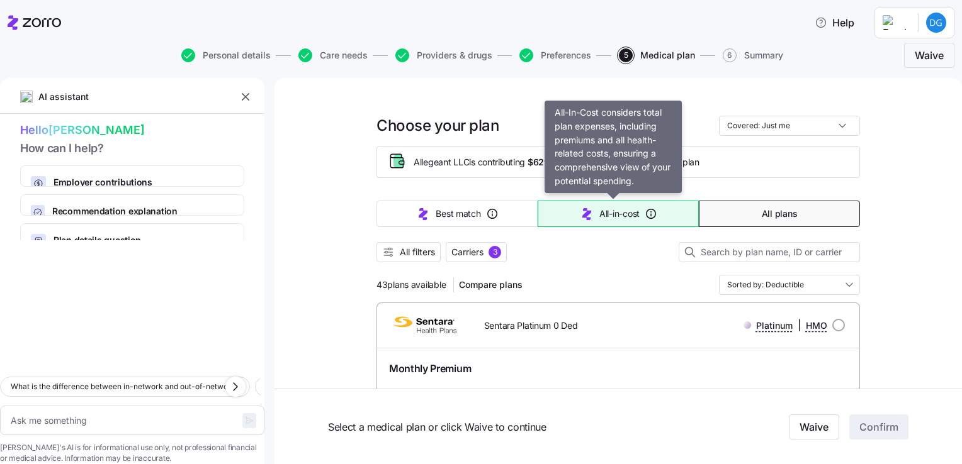
click at [584, 218] on icon "button" at bounding box center [586, 214] width 9 height 12
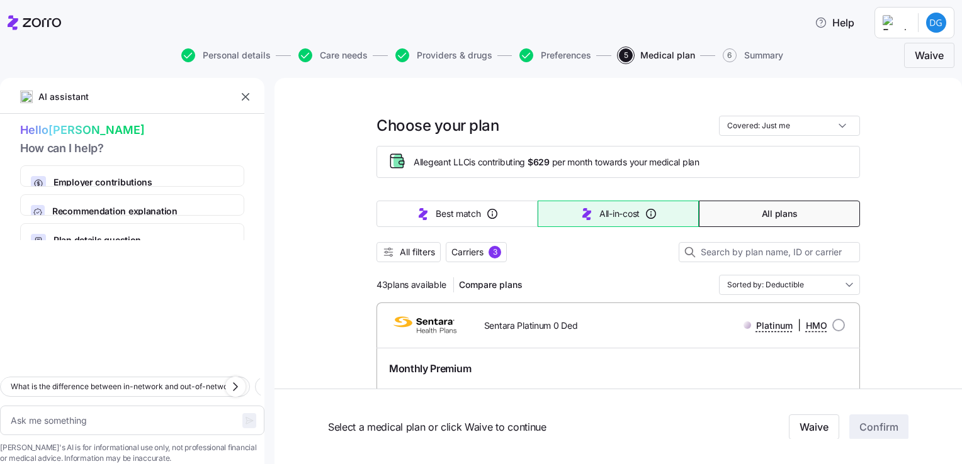
type textarea "x"
type input "Sorted by: All-in-cost"
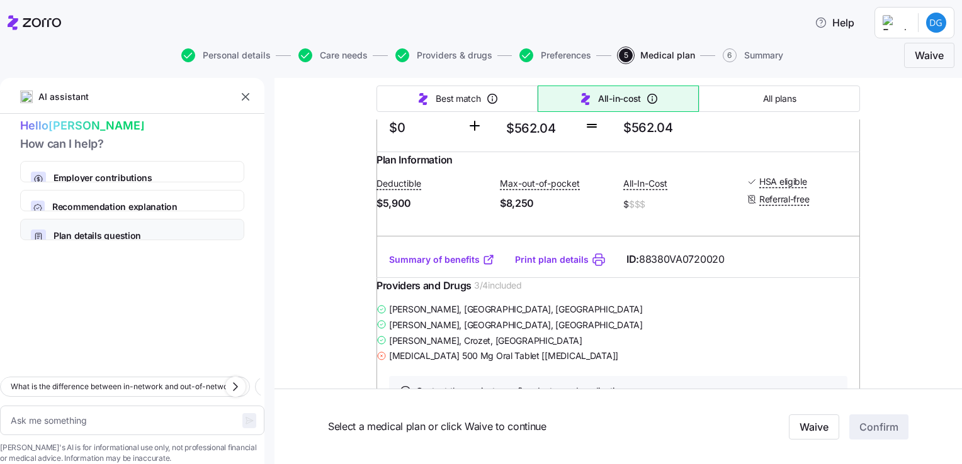
scroll to position [7930, 0]
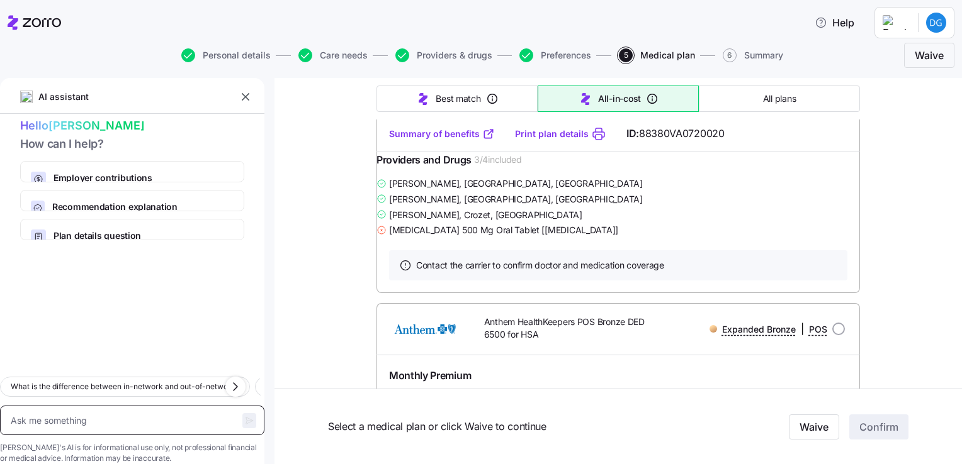
click at [101, 406] on textarea at bounding box center [132, 421] width 264 height 30
type textarea "x"
type textarea "w"
type textarea "x"
type textarea "wh"
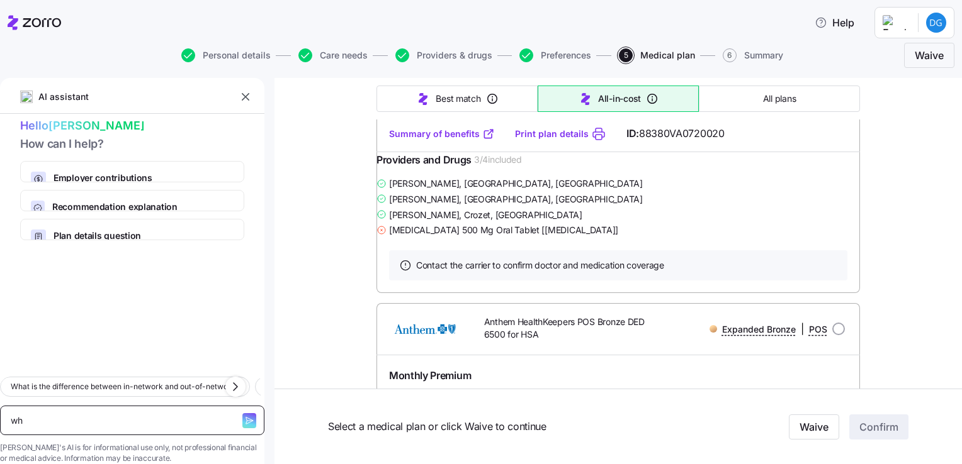
type textarea "x"
type textarea "why"
type textarea "x"
type textarea "why"
type textarea "x"
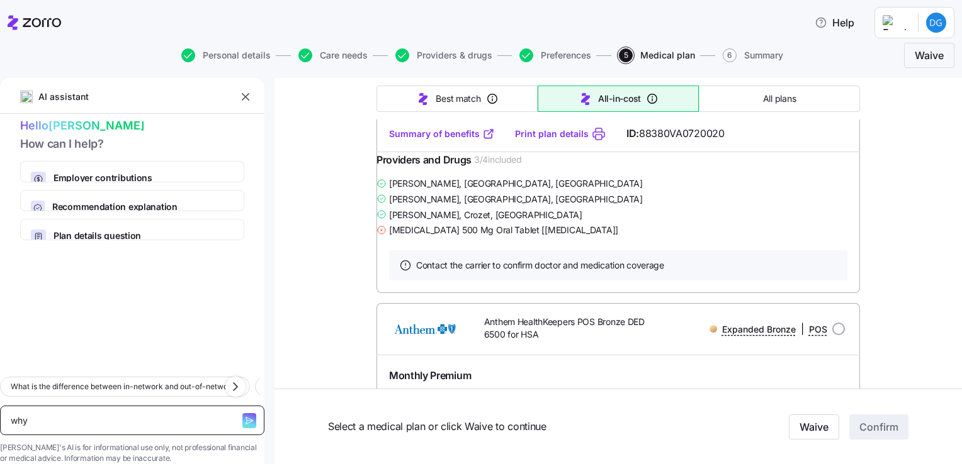
type textarea "why n"
type textarea "x"
type textarea "why no"
type textarea "x"
type textarea "why no"
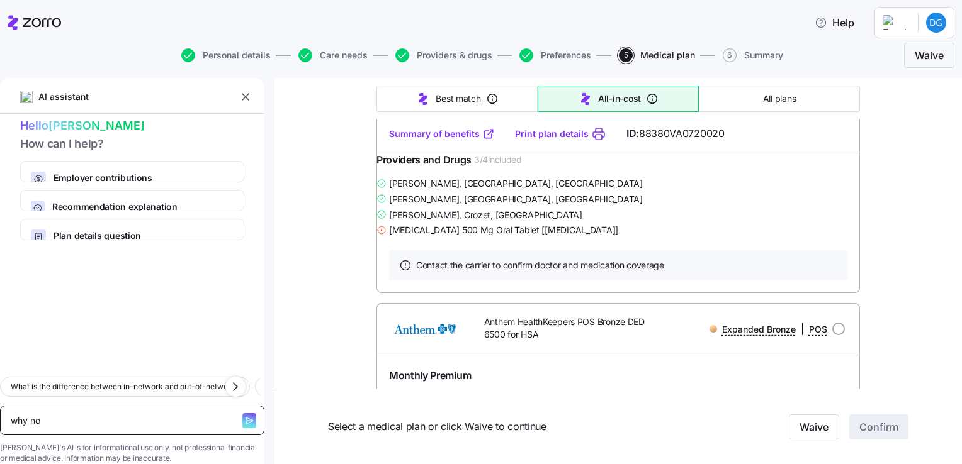
type textarea "x"
type textarea "why no p"
type textarea "x"
type textarea "why no pl"
type textarea "x"
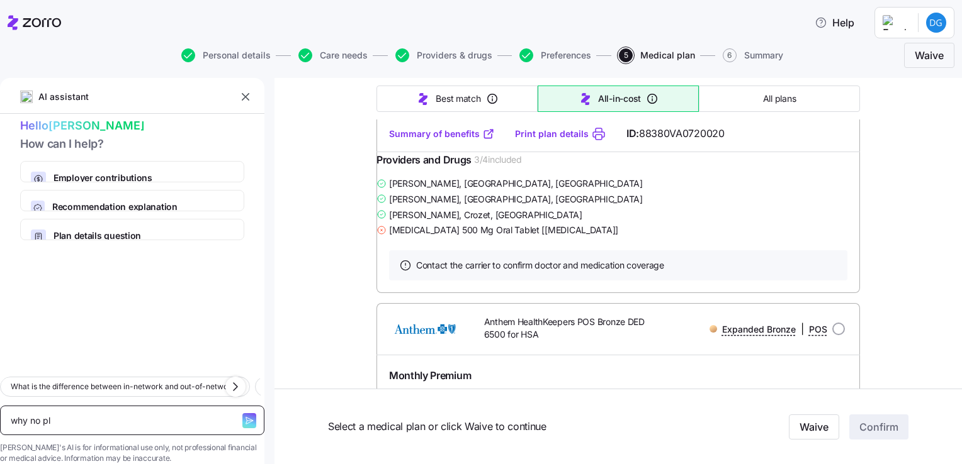
type textarea "why no pla"
type textarea "x"
type textarea "why no plan"
type textarea "x"
type textarea "why no plans"
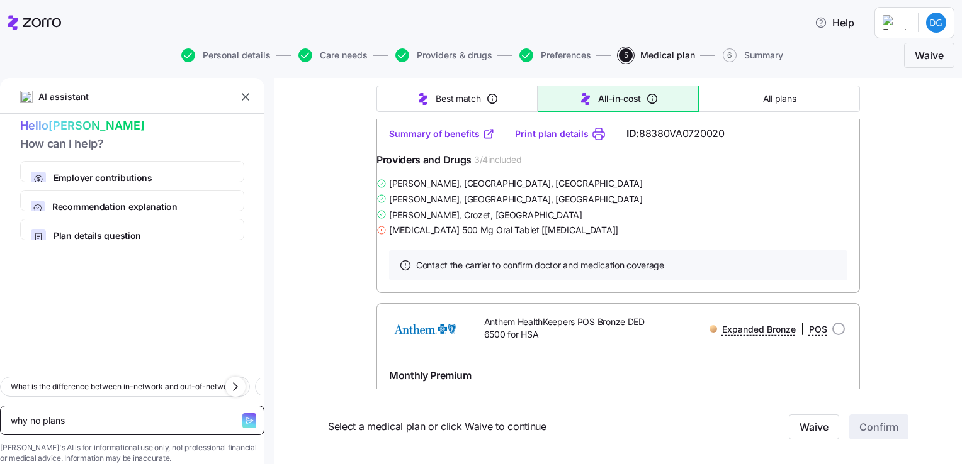
type textarea "x"
type textarea "why no plans"
type textarea "x"
type textarea "why no plans c"
type textarea "x"
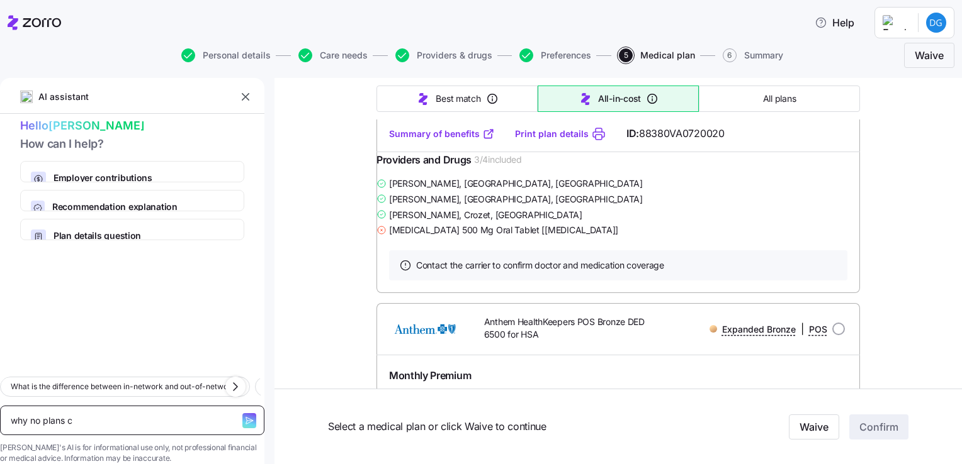
type textarea "why no plans co"
type textarea "x"
type textarea "why no plans cov"
type textarea "x"
type textarea "why no plans cove"
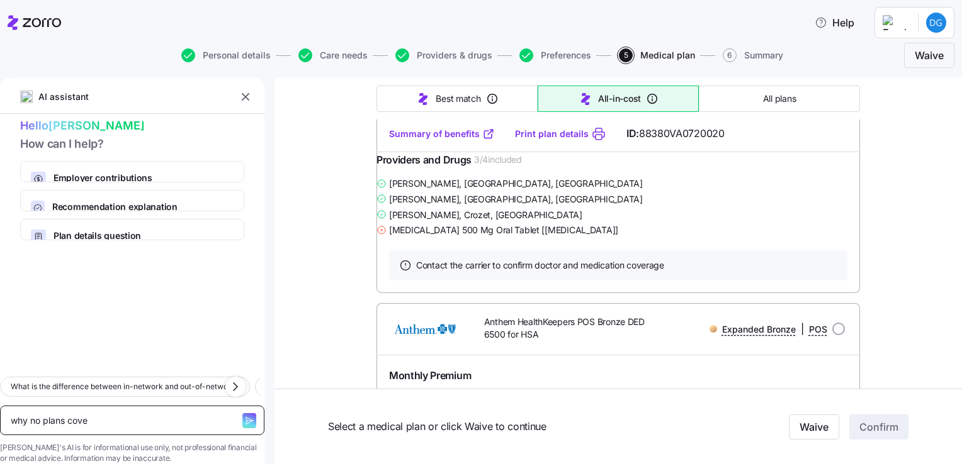
type textarea "x"
type textarea "why no plans cover"
type textarea "x"
type textarea "why no plans cover"
type textarea "x"
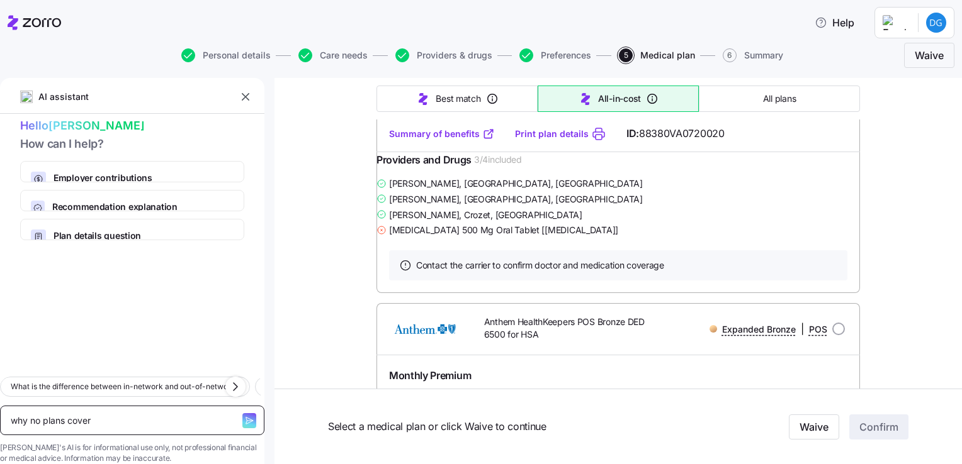
type textarea "why no plans cover m"
type textarea "x"
type textarea "why no plans cover my"
type textarea "x"
type textarea "why no plans cover my"
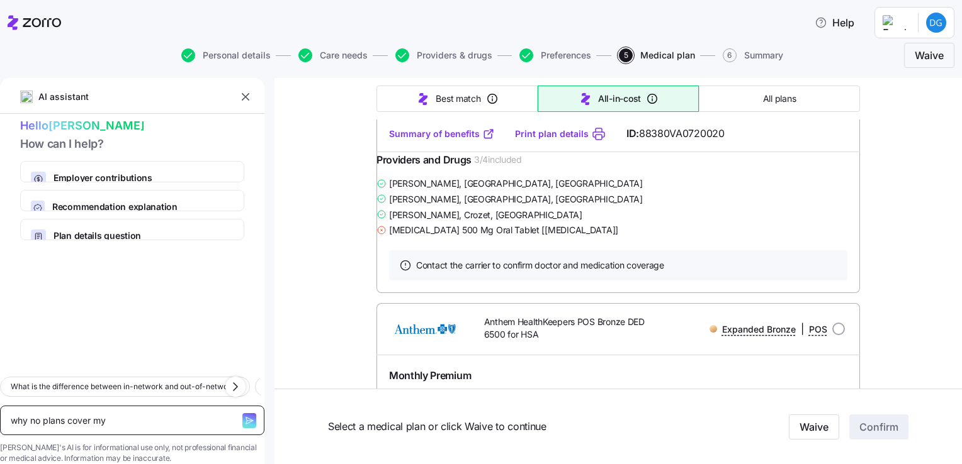
type textarea "x"
type textarea "why no plans cover my m"
type textarea "x"
type textarea "why no plans cover my me"
type textarea "x"
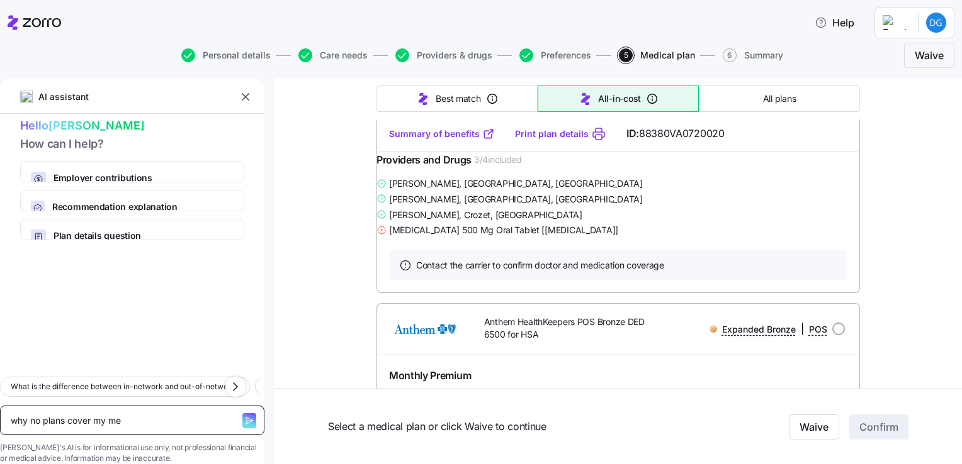
type textarea "why no plans cover my med"
type textarea "x"
type textarea "why no plans cover my medi"
type textarea "x"
type textarea "why no plans cover my medic"
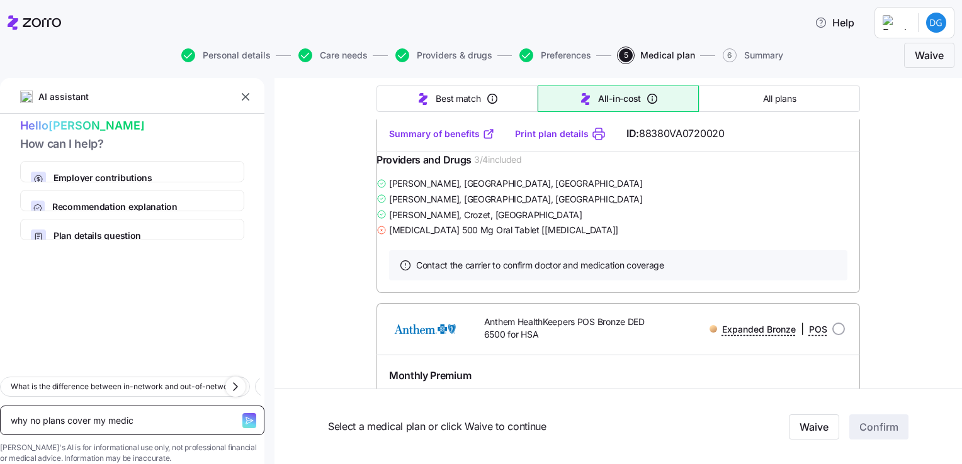
type textarea "x"
type textarea "why no plans cover my medica"
type textarea "x"
type textarea "why no plans cover my medicat"
type textarea "x"
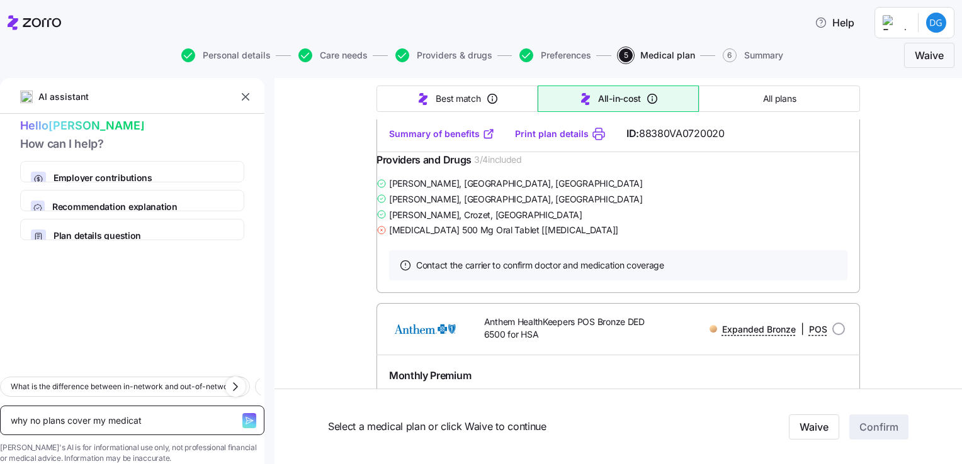
type textarea "why no plans cover my medicati"
type textarea "x"
type textarea "why no plans cover my medicatio"
type textarea "x"
type textarea "why no plans cover my medication"
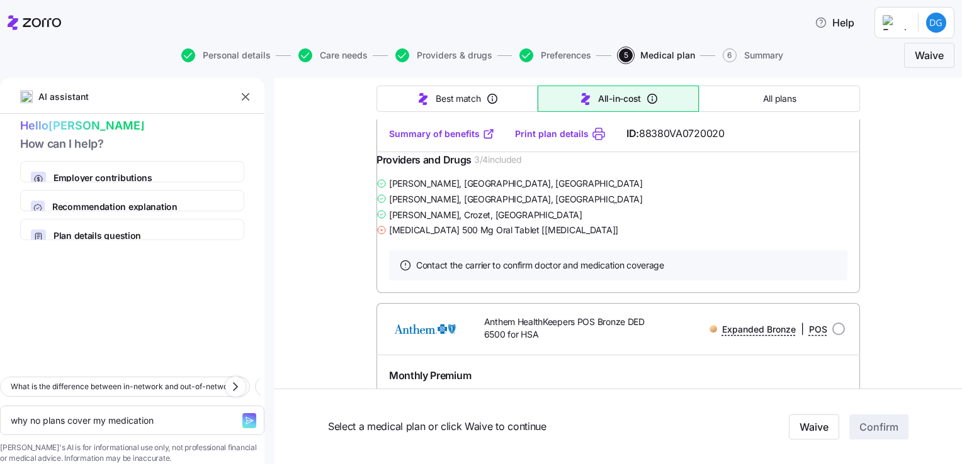
type textarea "x"
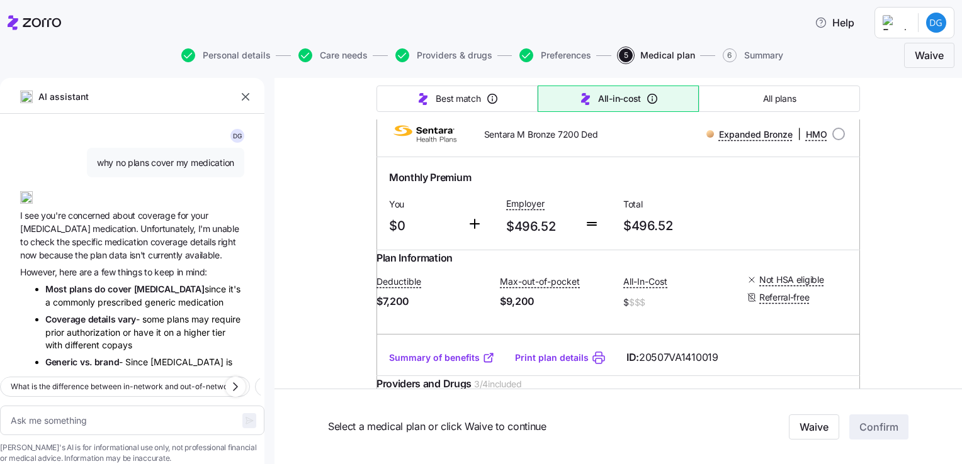
scroll to position [0, 0]
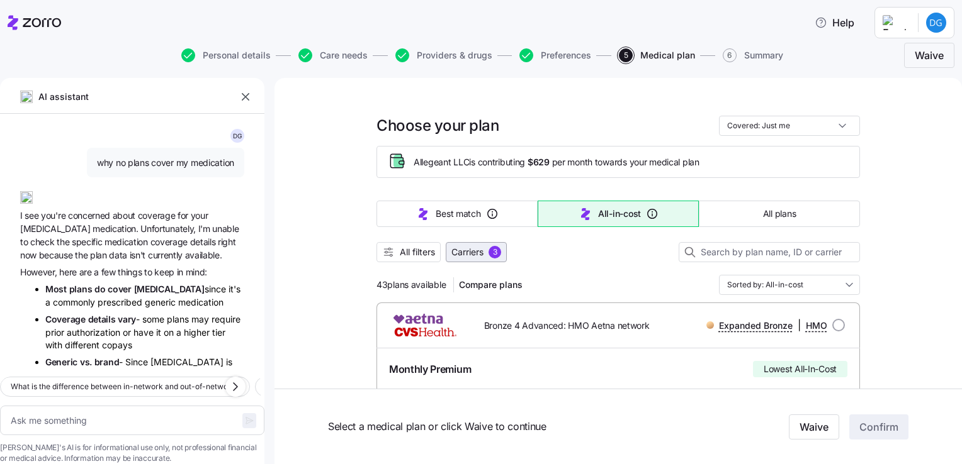
click at [479, 249] on span "Carriers" at bounding box center [467, 252] width 32 height 13
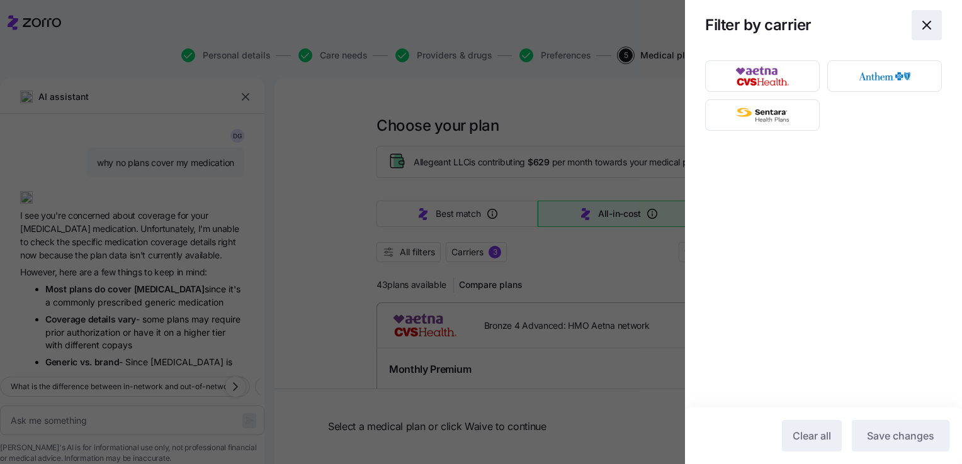
click at [933, 26] on icon "button" at bounding box center [926, 25] width 15 height 15
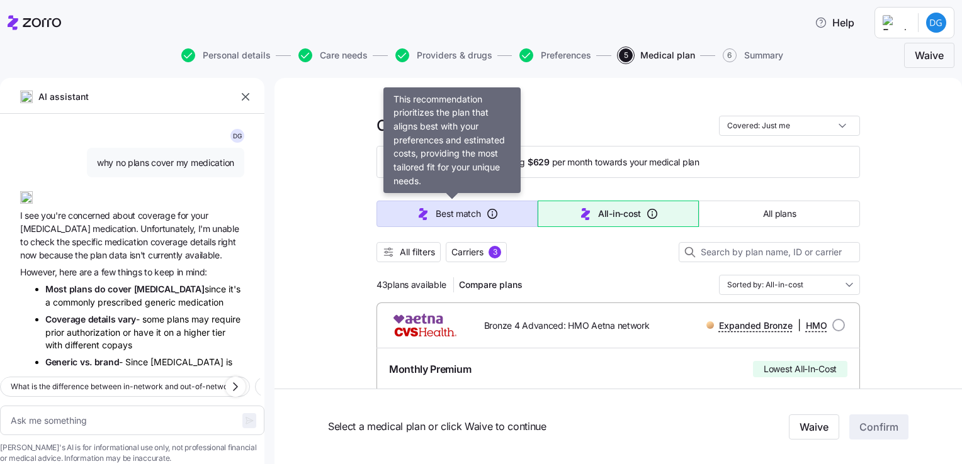
click at [469, 220] on span "Best match" at bounding box center [458, 214] width 45 height 13
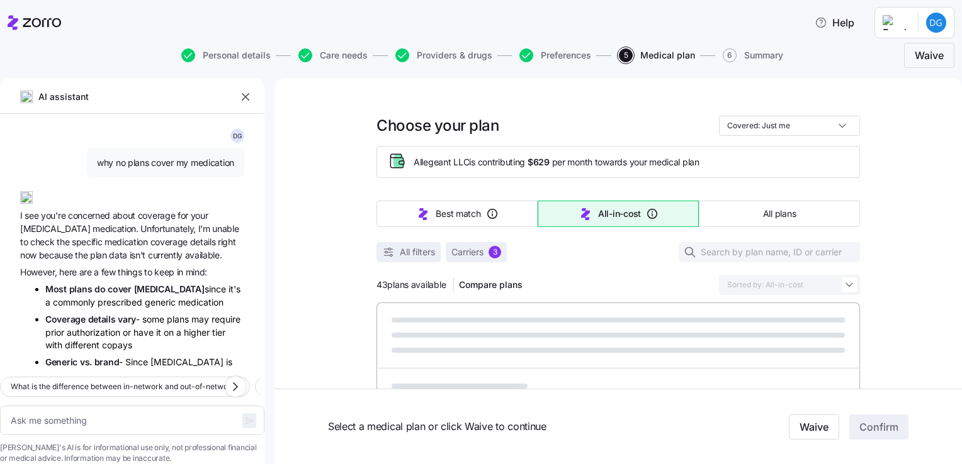
type textarea "x"
type input "Sorted by: Best match"
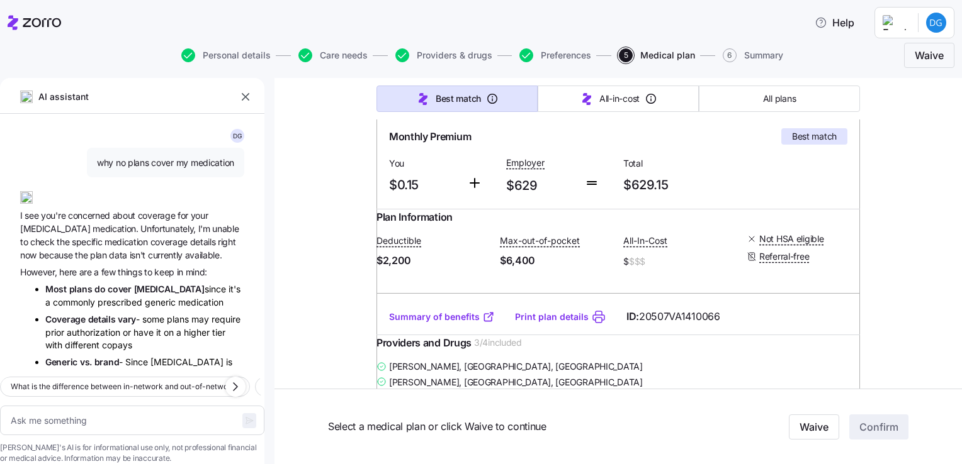
scroll to position [252, 0]
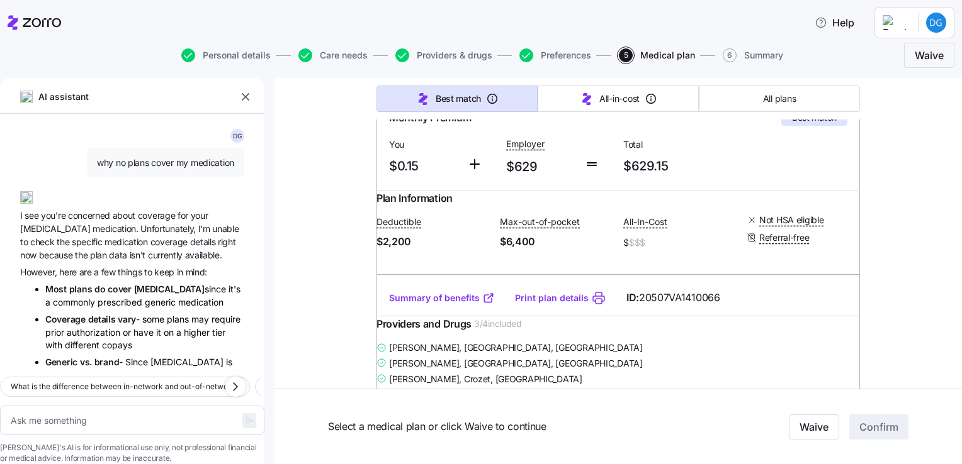
click at [451, 305] on link "Summary of benefits" at bounding box center [442, 298] width 106 height 13
click at [439, 305] on link "Summary of benefits" at bounding box center [442, 298] width 106 height 13
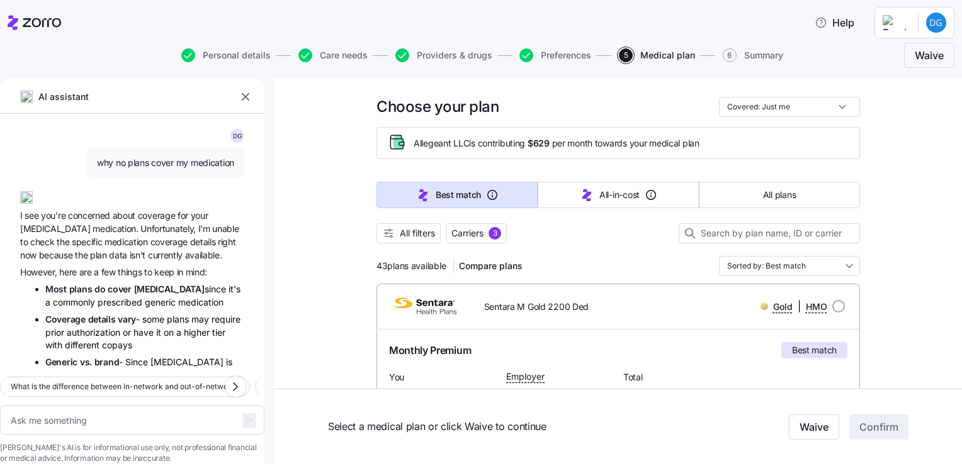
scroll to position [0, 0]
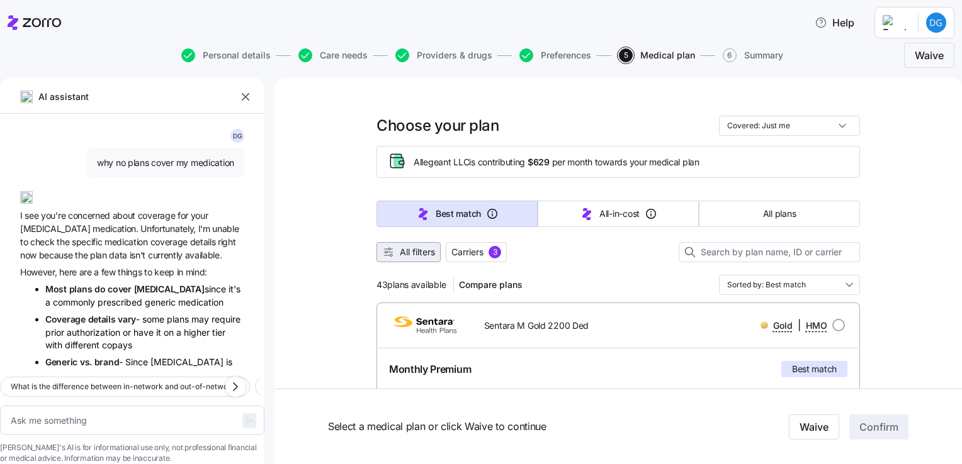
click at [417, 254] on span "All filters" at bounding box center [417, 252] width 35 height 13
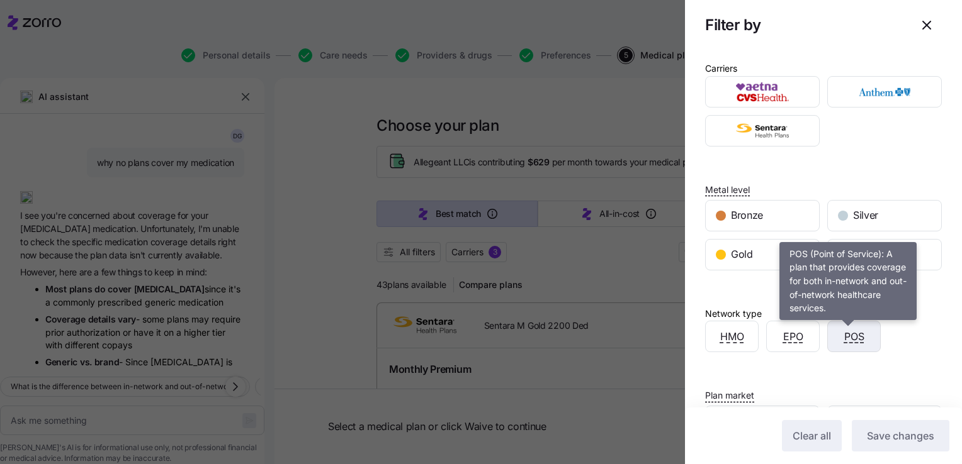
click at [848, 338] on span "POS" at bounding box center [854, 337] width 20 height 16
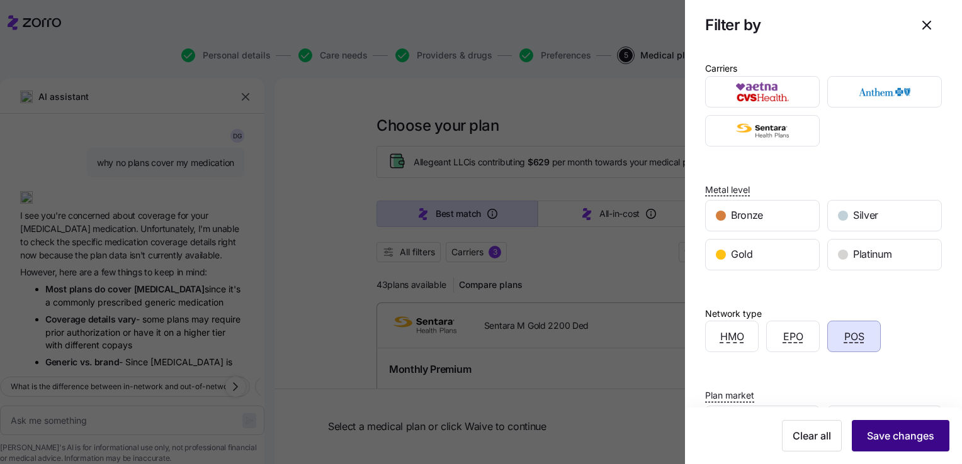
click at [898, 442] on span "Save changes" at bounding box center [900, 436] width 67 height 15
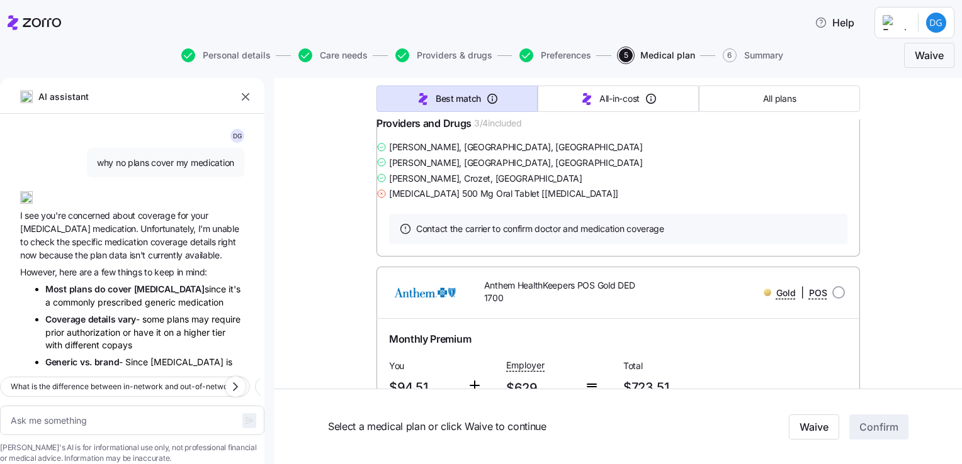
scroll to position [1322, 0]
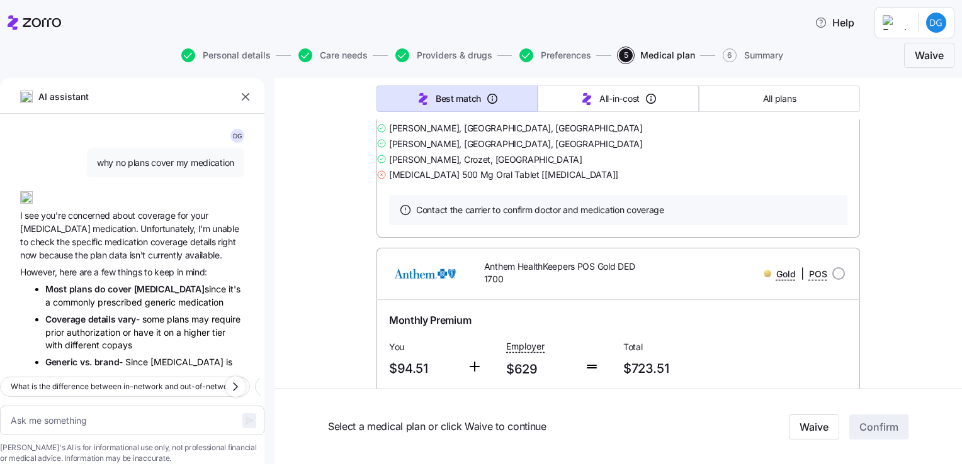
click at [458, 85] on link "Summary of benefits" at bounding box center [442, 78] width 106 height 13
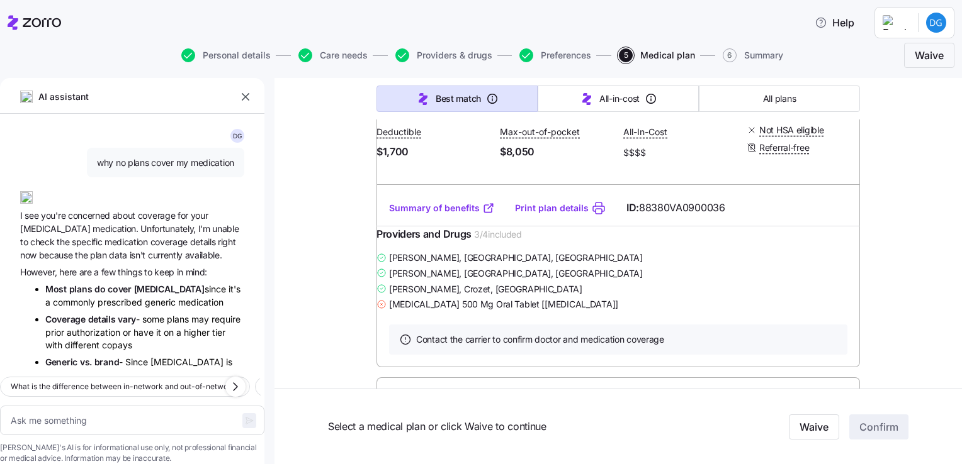
scroll to position [1636, 0]
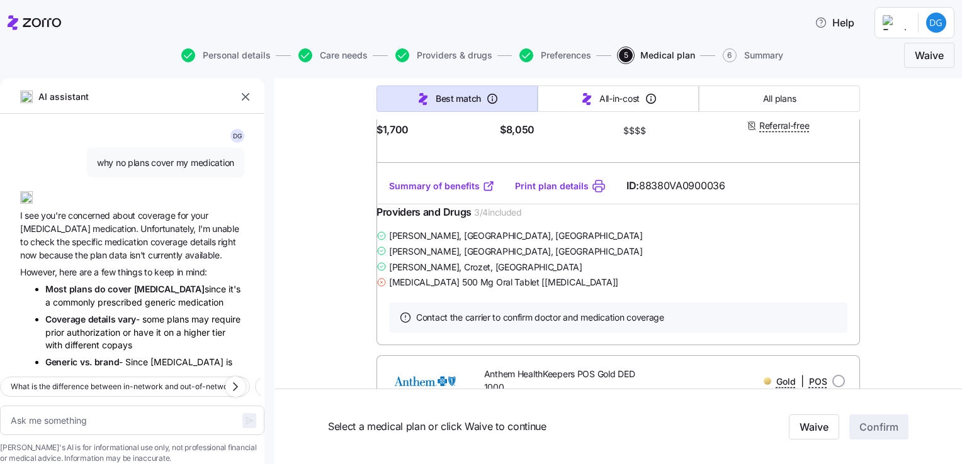
click at [457, 193] on link "Summary of benefits" at bounding box center [442, 186] width 106 height 13
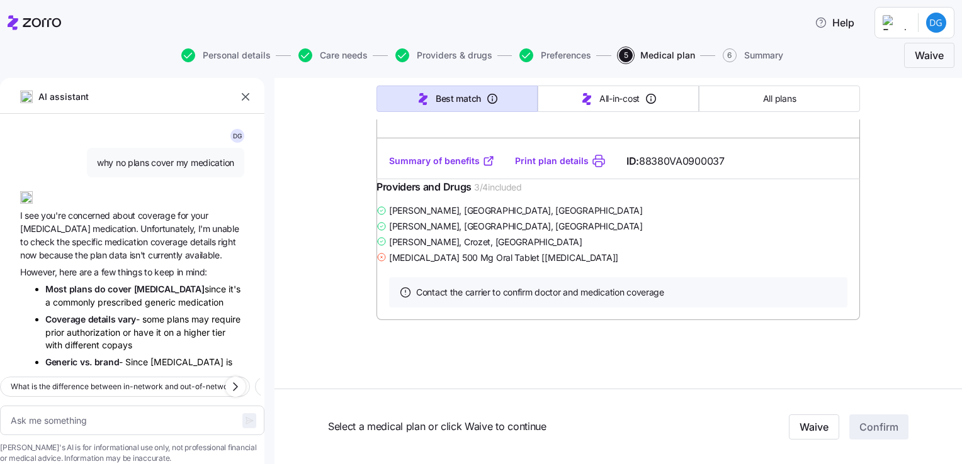
scroll to position [2077, 0]
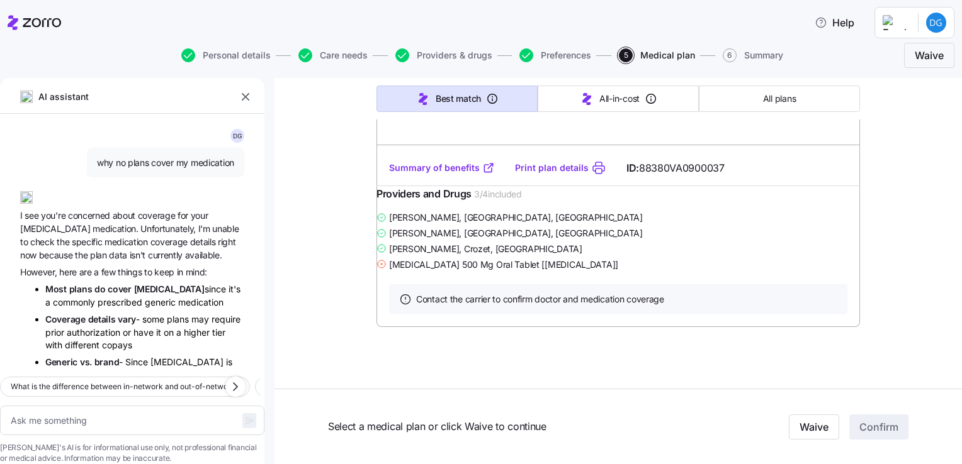
click at [431, 174] on link "Summary of benefits" at bounding box center [442, 168] width 106 height 13
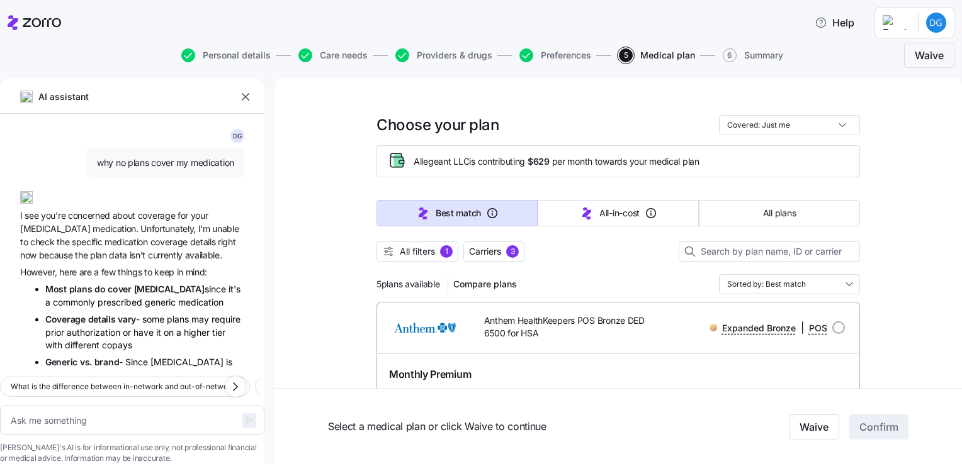
scroll to position [0, 0]
click at [432, 253] on span "All filters 1" at bounding box center [417, 252] width 70 height 13
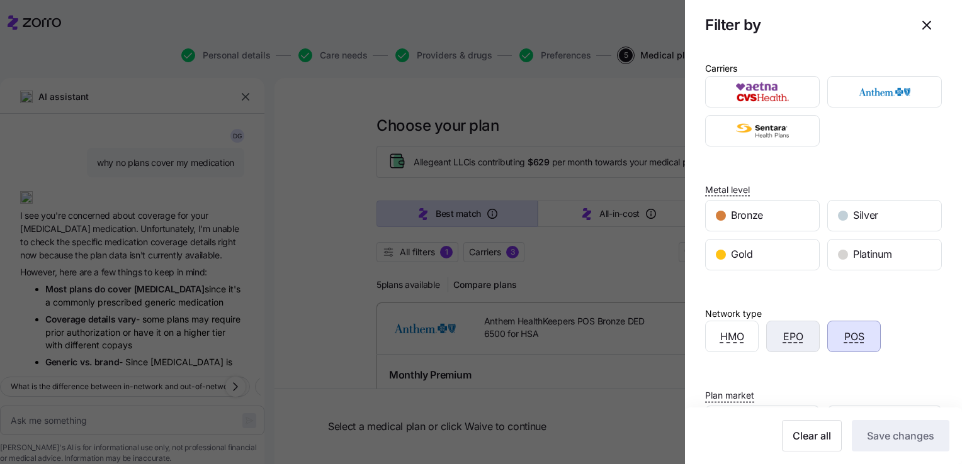
click at [777, 336] on div "EPO" at bounding box center [793, 337] width 52 height 30
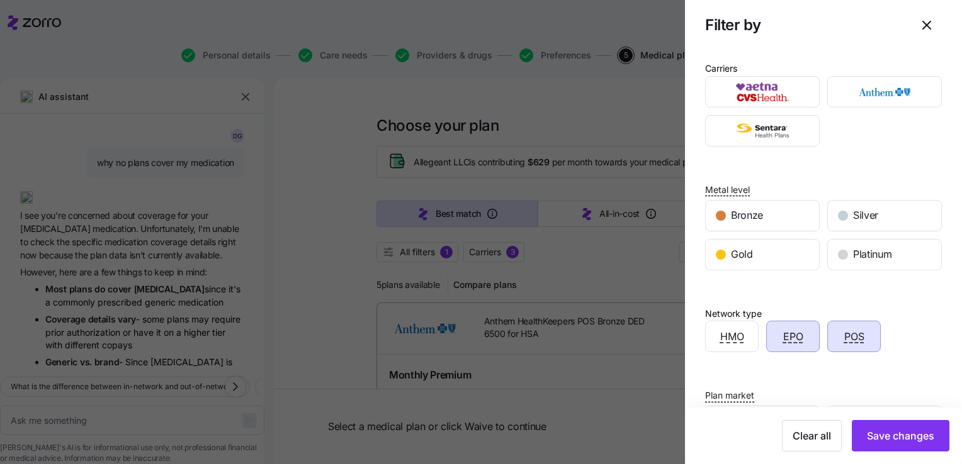
click at [833, 335] on div "POS" at bounding box center [854, 337] width 52 height 30
click at [894, 429] on span "Save changes" at bounding box center [900, 436] width 67 height 15
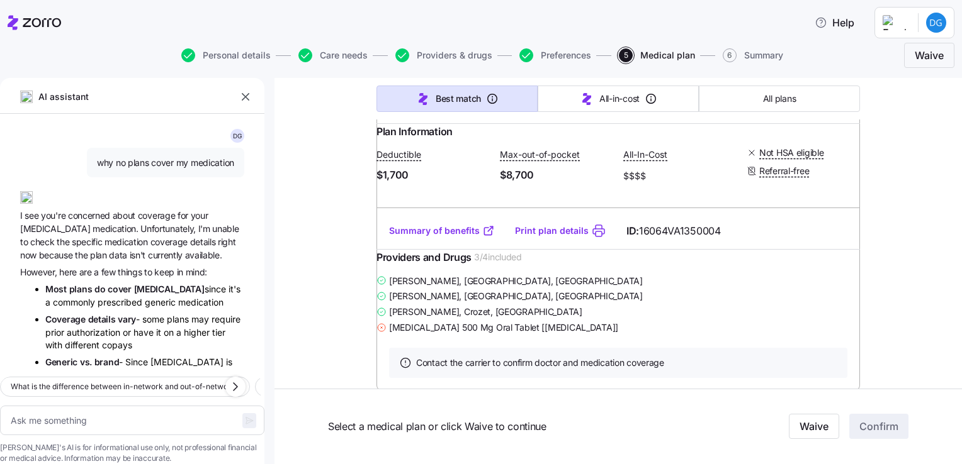
scroll to position [1573, 0]
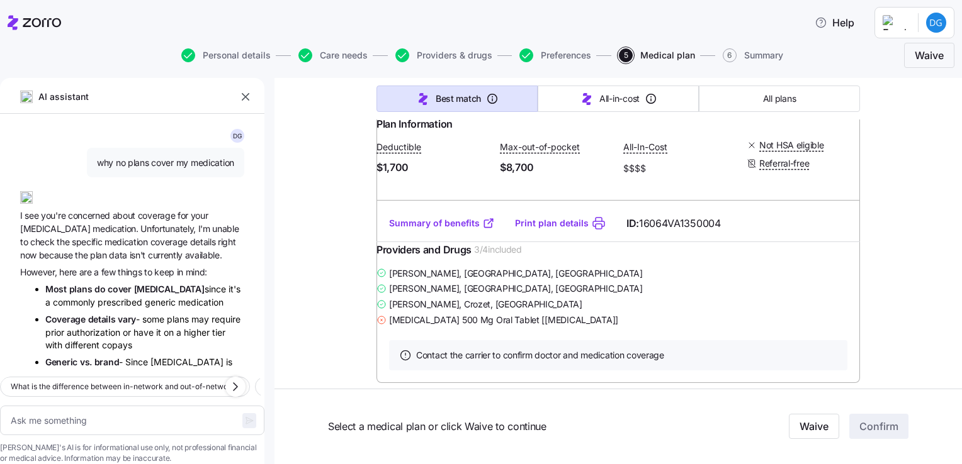
click at [441, 230] on link "Summary of benefits" at bounding box center [442, 223] width 106 height 13
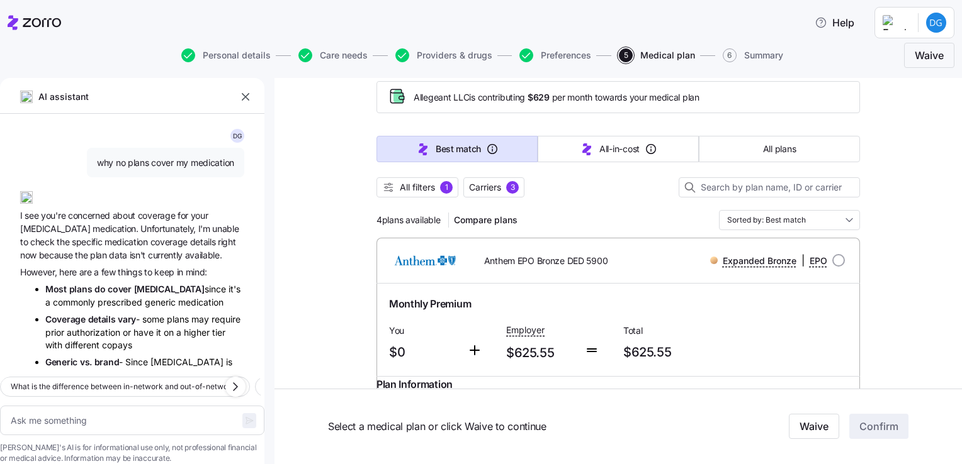
scroll to position [0, 0]
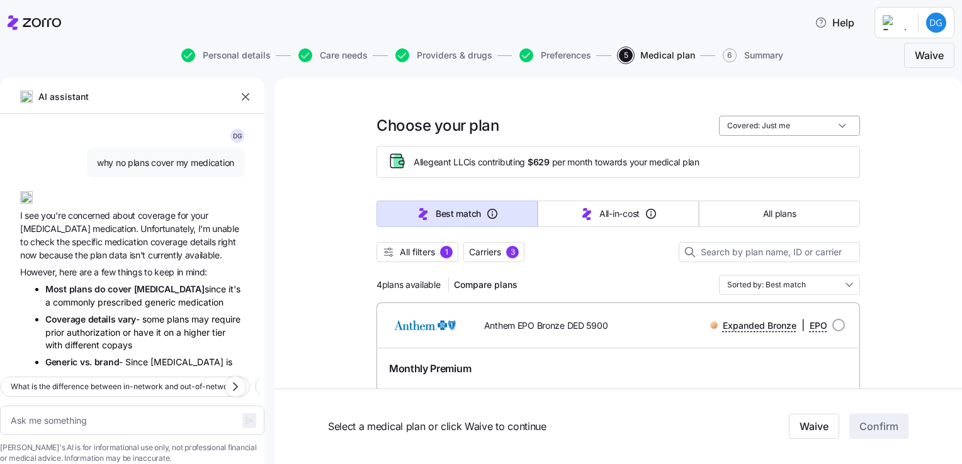
click at [804, 126] on input "Covered: Just me" at bounding box center [789, 126] width 141 height 20
click at [647, 134] on div "Choose your plan Covered: Just me" at bounding box center [617, 126] width 483 height 20
click at [441, 256] on div "1" at bounding box center [446, 252] width 13 height 13
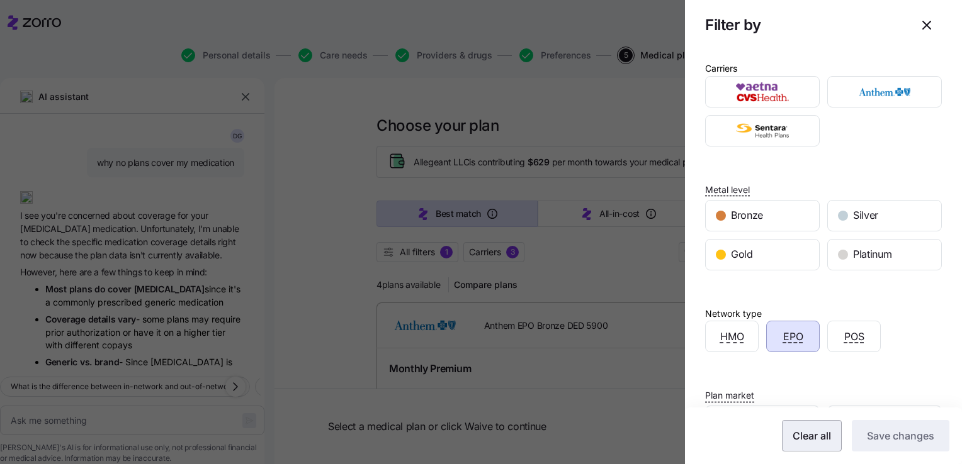
click at [804, 438] on span "Clear all" at bounding box center [811, 436] width 38 height 15
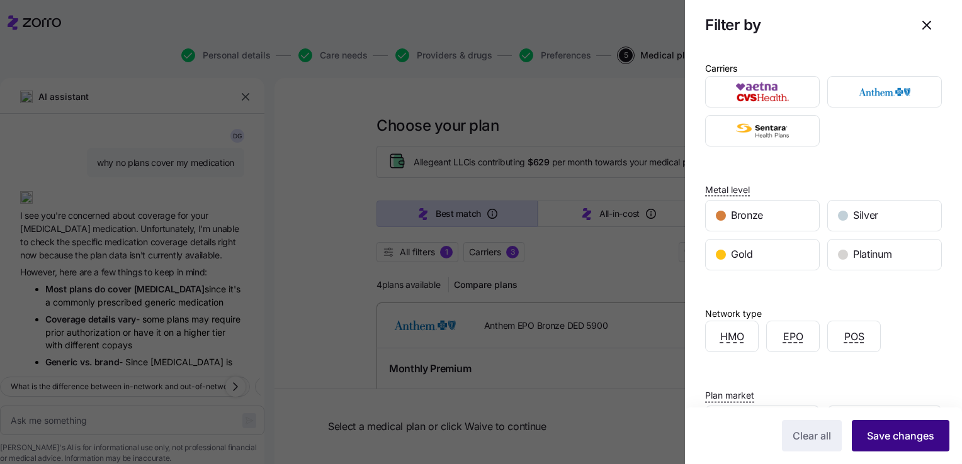
click at [889, 436] on span "Save changes" at bounding box center [900, 436] width 67 height 15
type textarea "x"
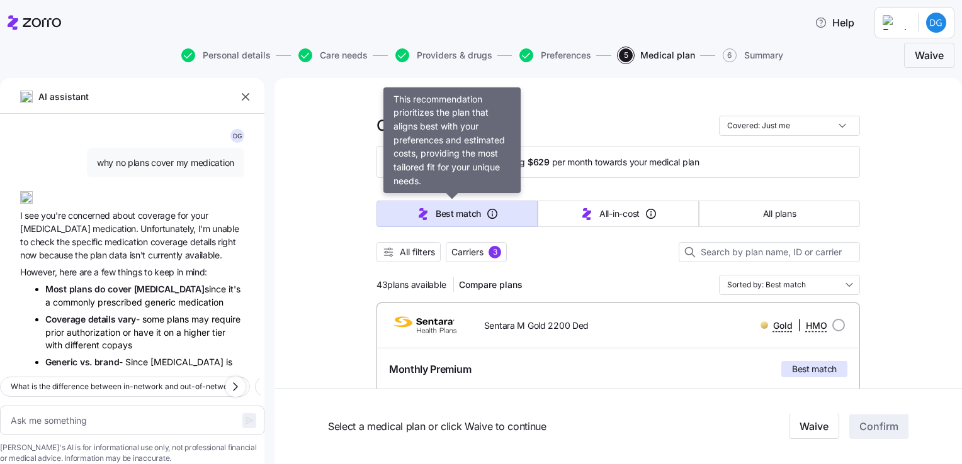
click at [475, 211] on span "Best match" at bounding box center [458, 214] width 45 height 13
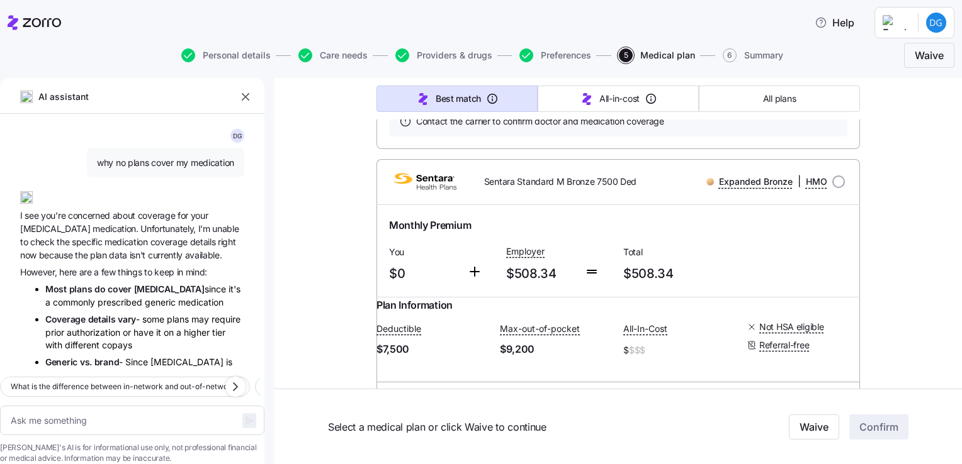
scroll to position [4783, 0]
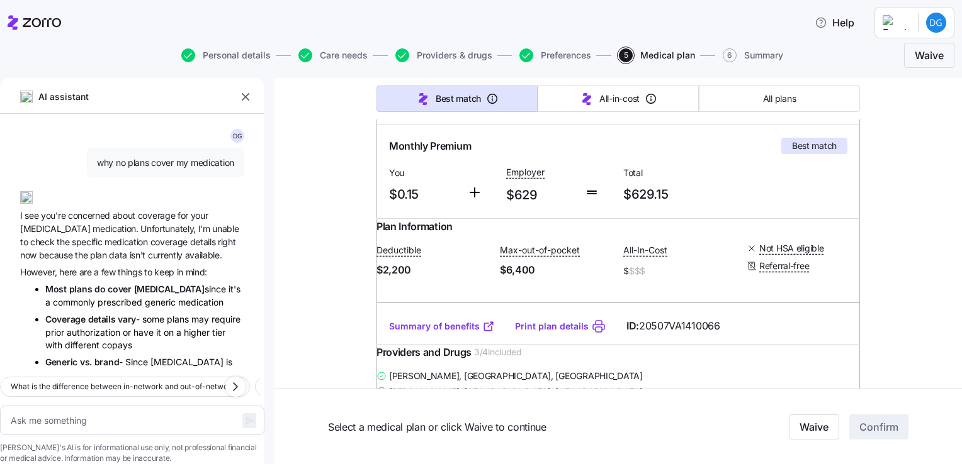
scroll to position [252, 0]
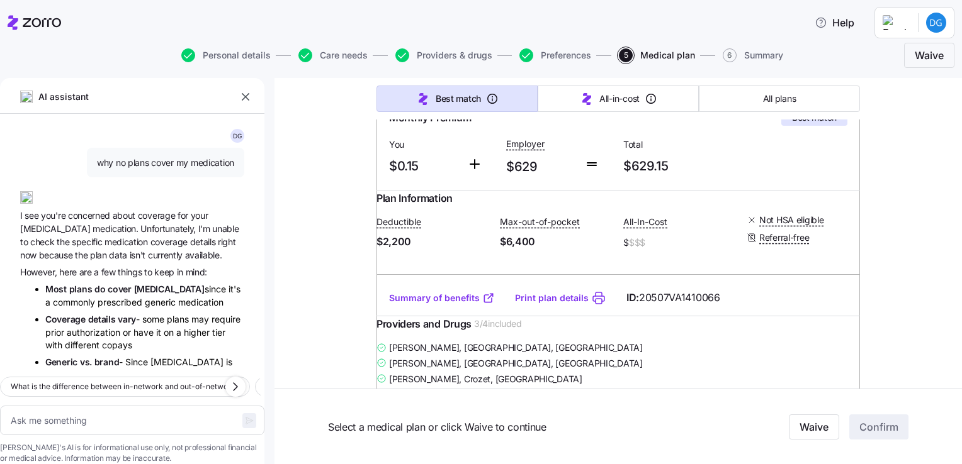
click at [444, 305] on link "Summary of benefits" at bounding box center [442, 298] width 106 height 13
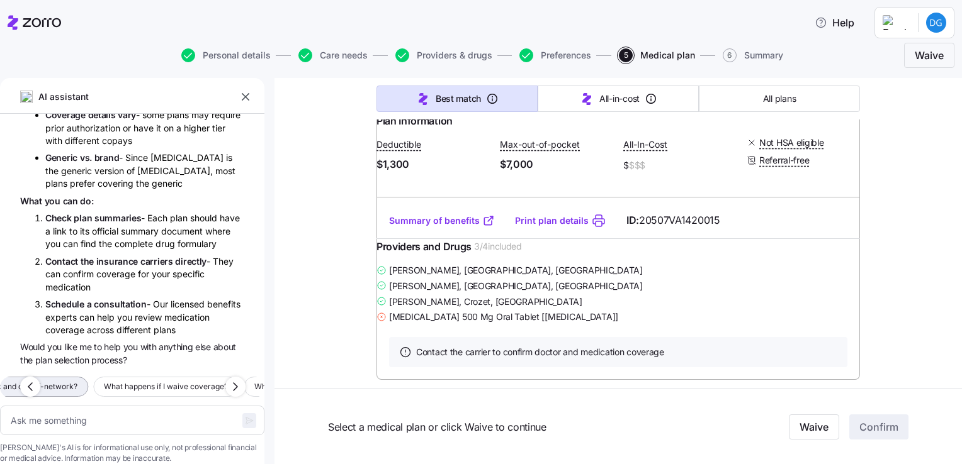
scroll to position [755, 0]
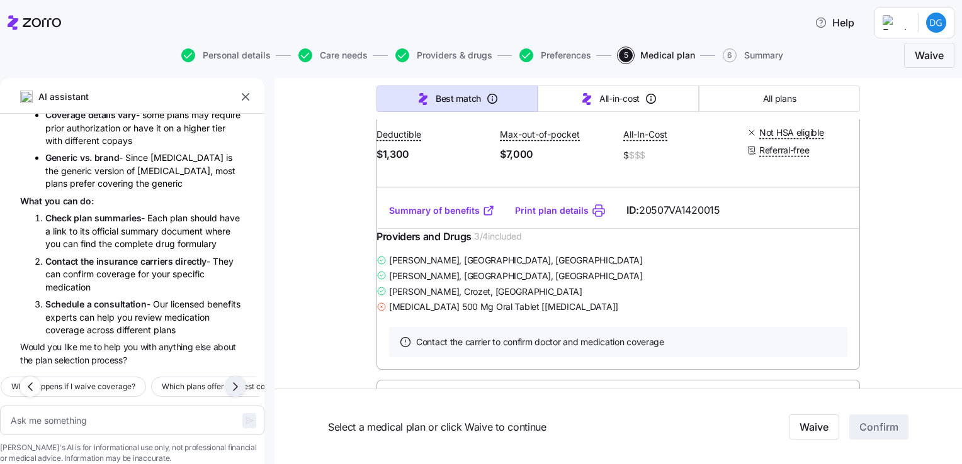
click at [241, 380] on icon "button" at bounding box center [235, 387] width 15 height 15
click at [239, 380] on icon "button" at bounding box center [235, 387] width 15 height 15
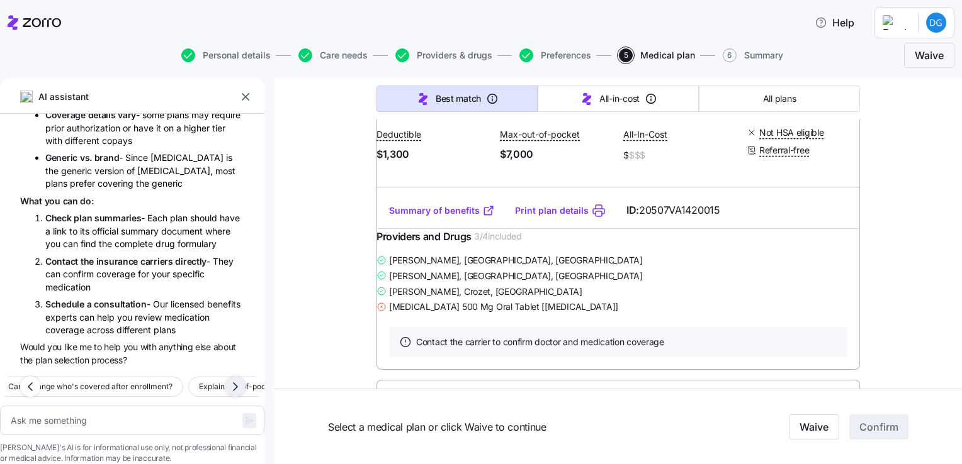
click at [239, 380] on icon "button" at bounding box center [235, 387] width 15 height 15
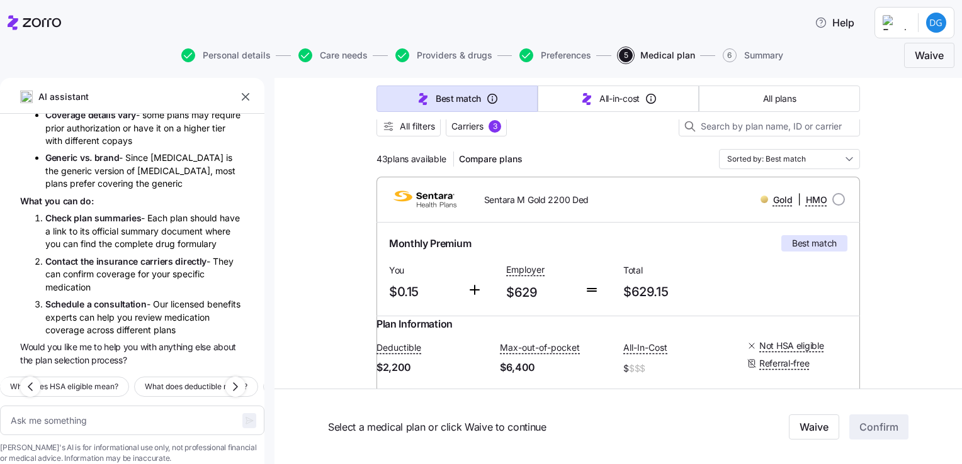
scroll to position [252, 0]
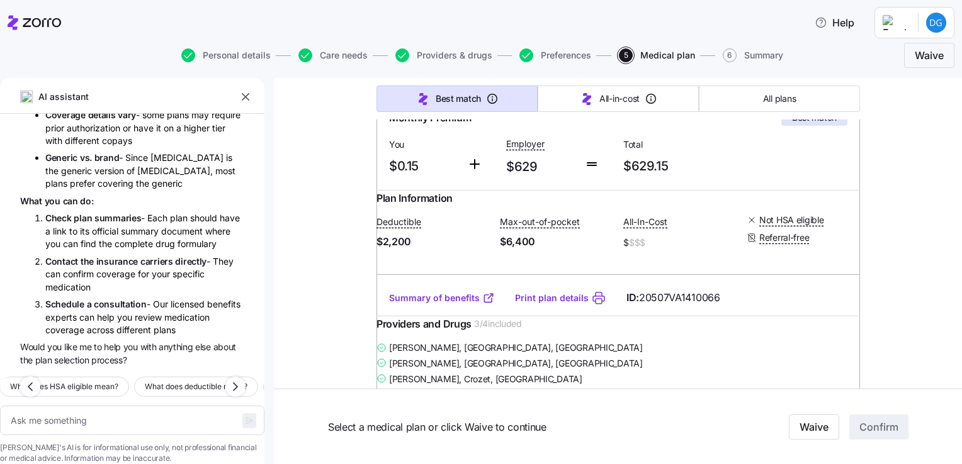
click at [441, 305] on link "Summary of benefits" at bounding box center [442, 298] width 106 height 13
